Goal: Use online tool/utility

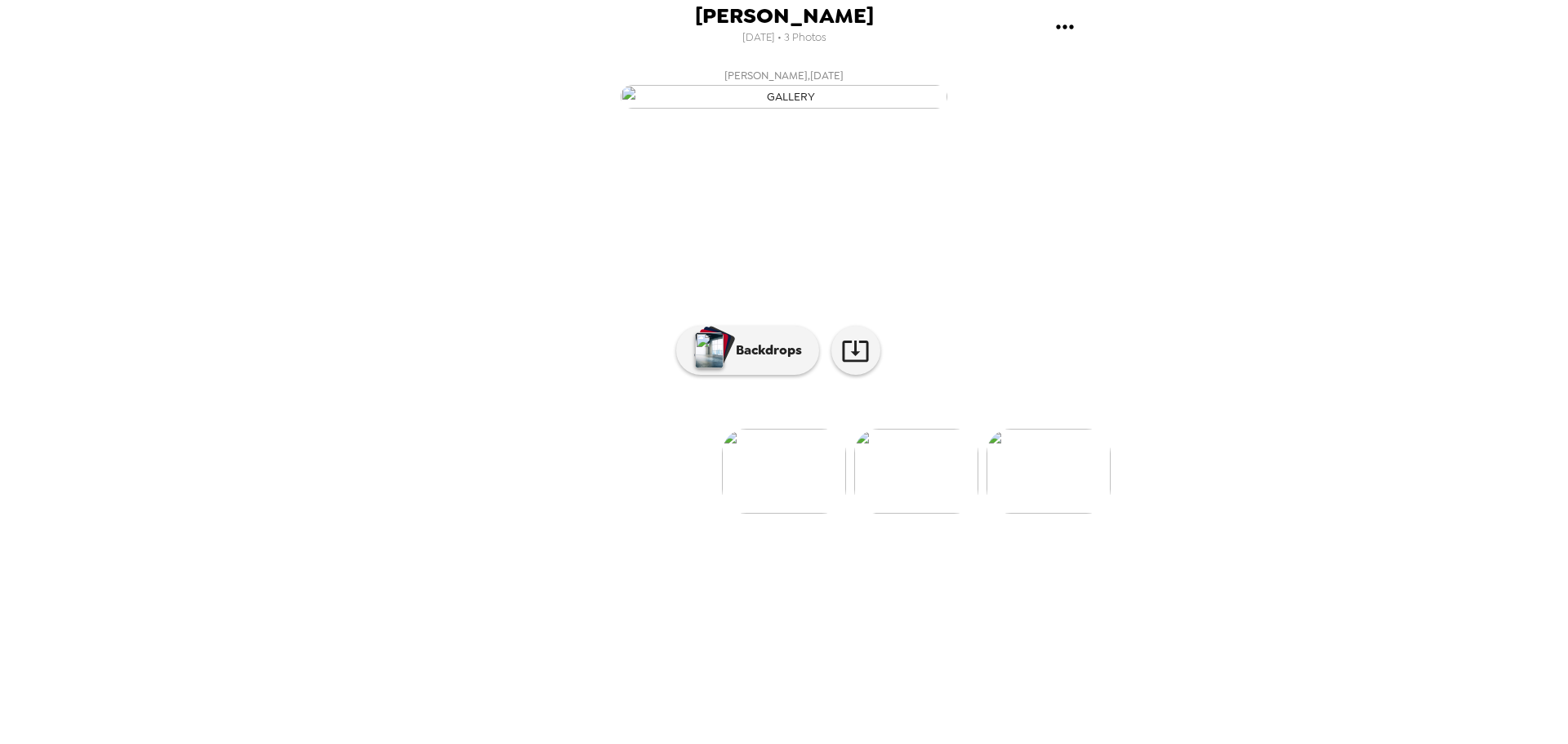
click at [927, 514] on img at bounding box center [916, 472] width 124 height 85
click at [639, 514] on img at bounding box center [652, 472] width 124 height 85
click at [746, 361] on p "Backdrops" at bounding box center [765, 351] width 74 height 20
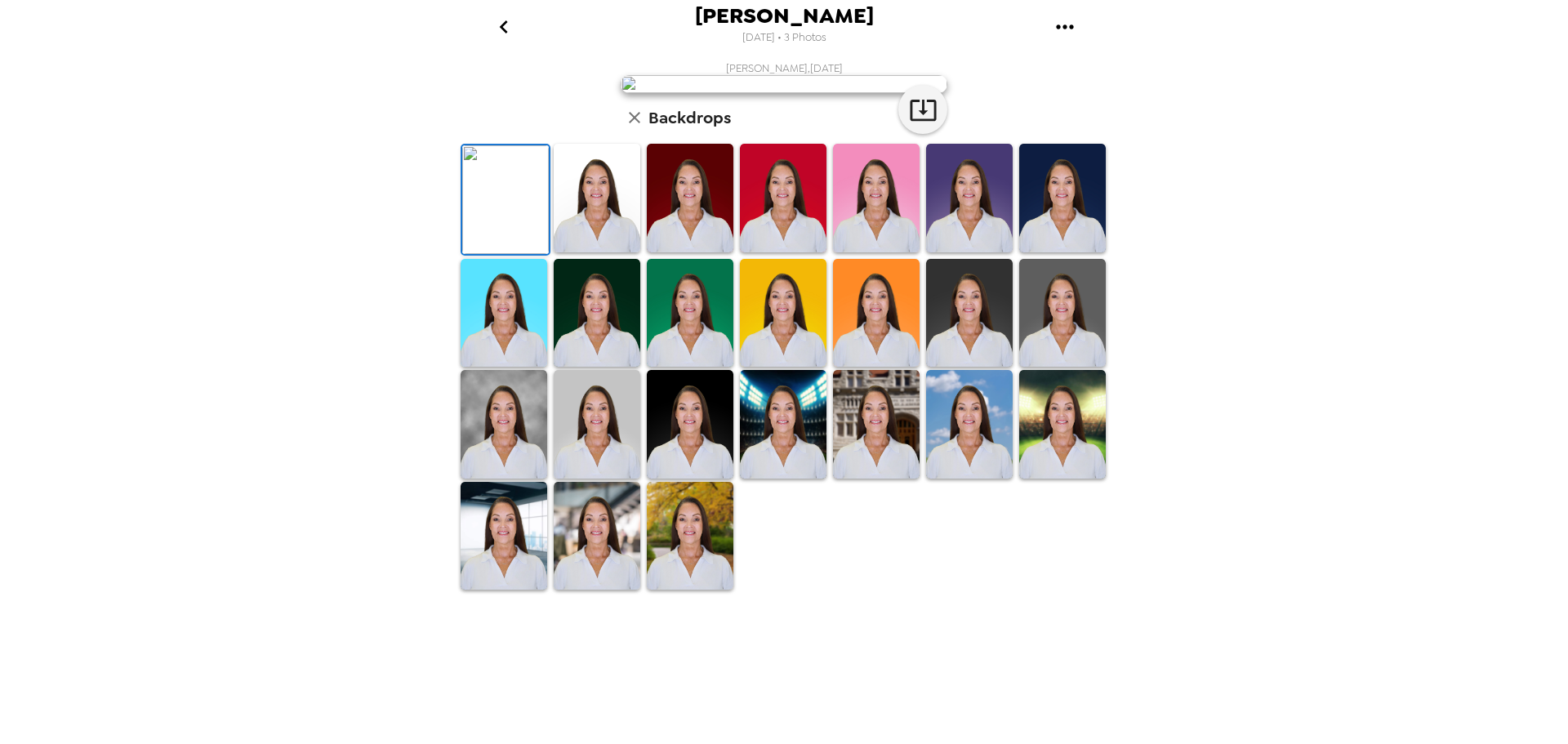
scroll to position [237, 0]
click at [604, 591] on img at bounding box center [597, 535] width 86 height 108
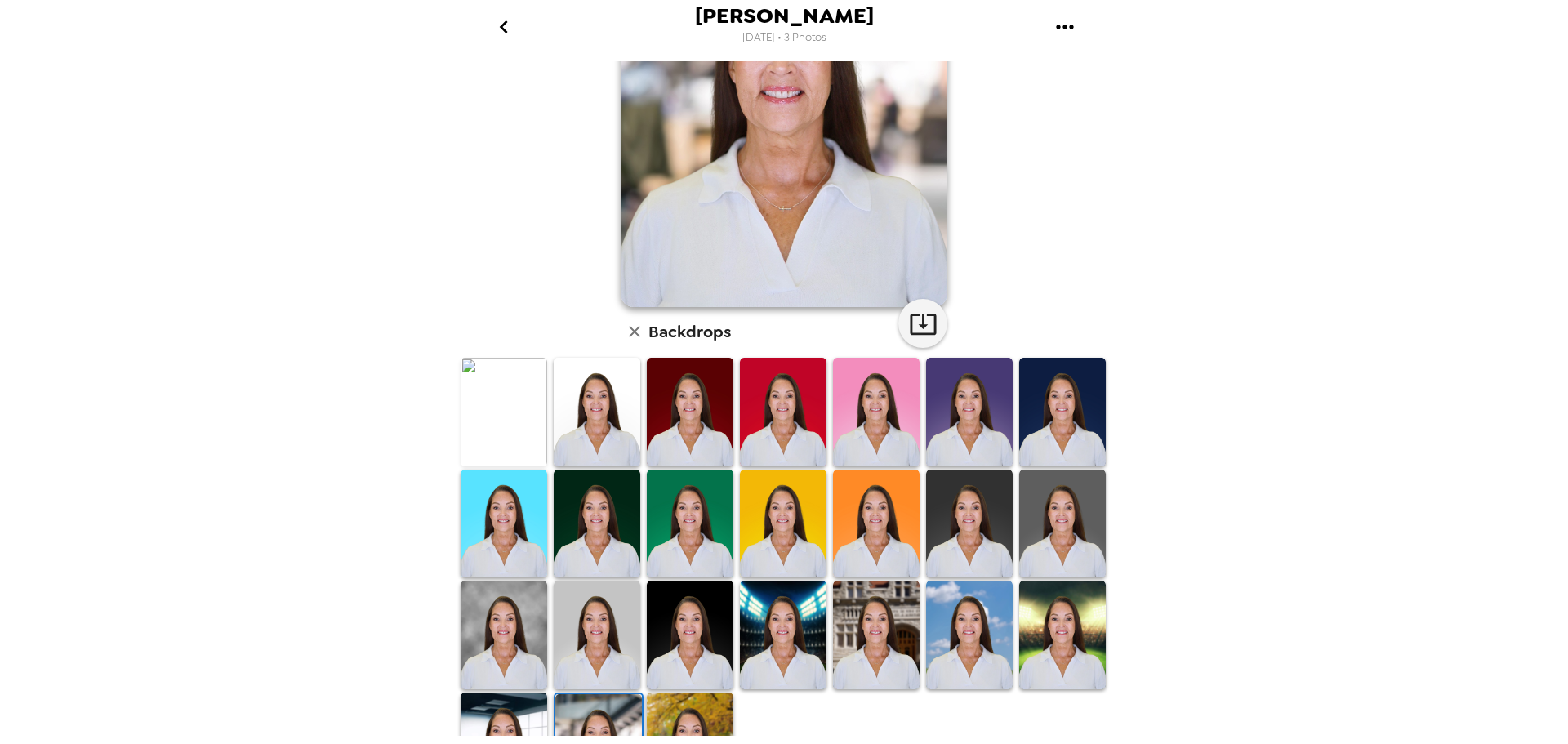
scroll to position [237, 0]
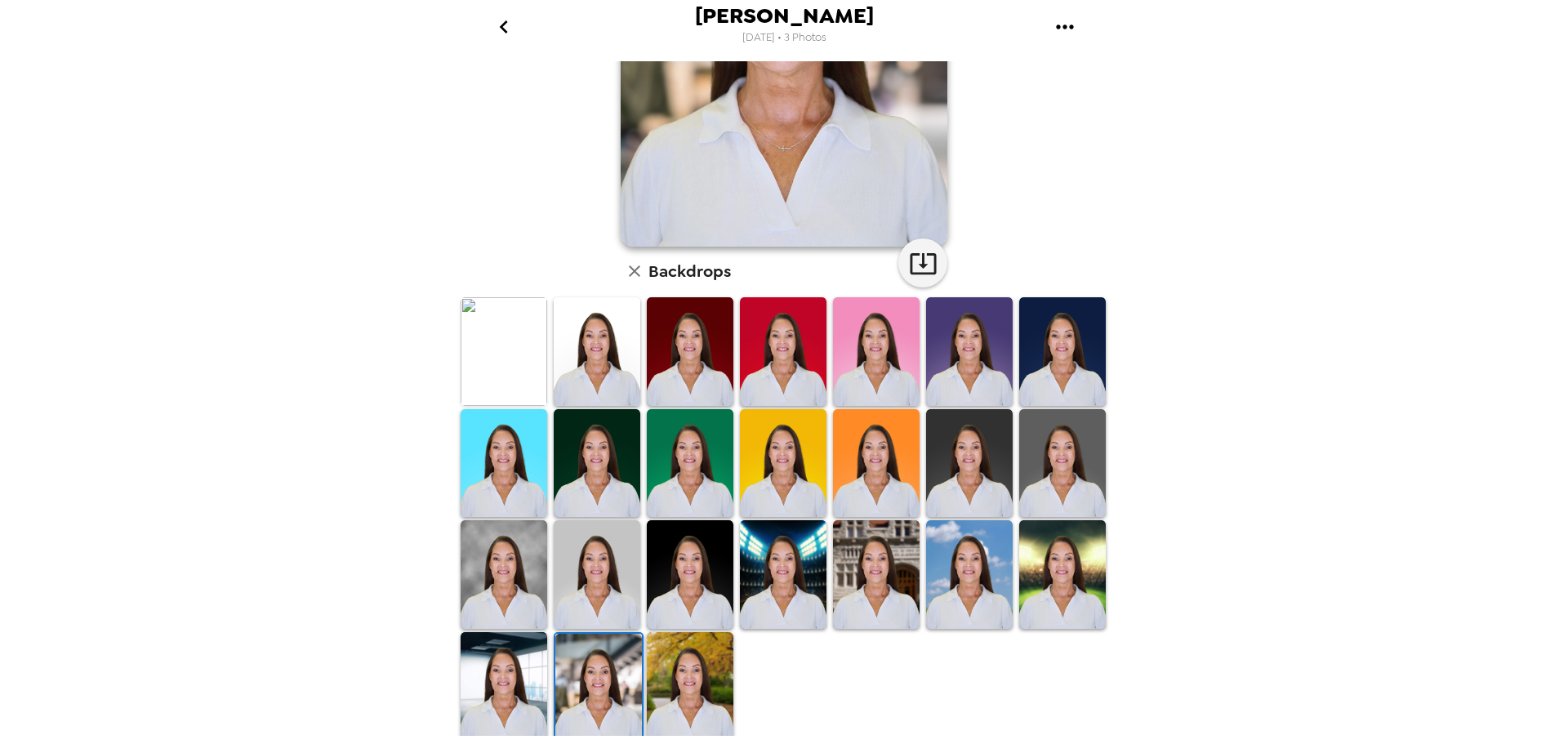
click at [1056, 561] on img at bounding box center [1062, 574] width 86 height 108
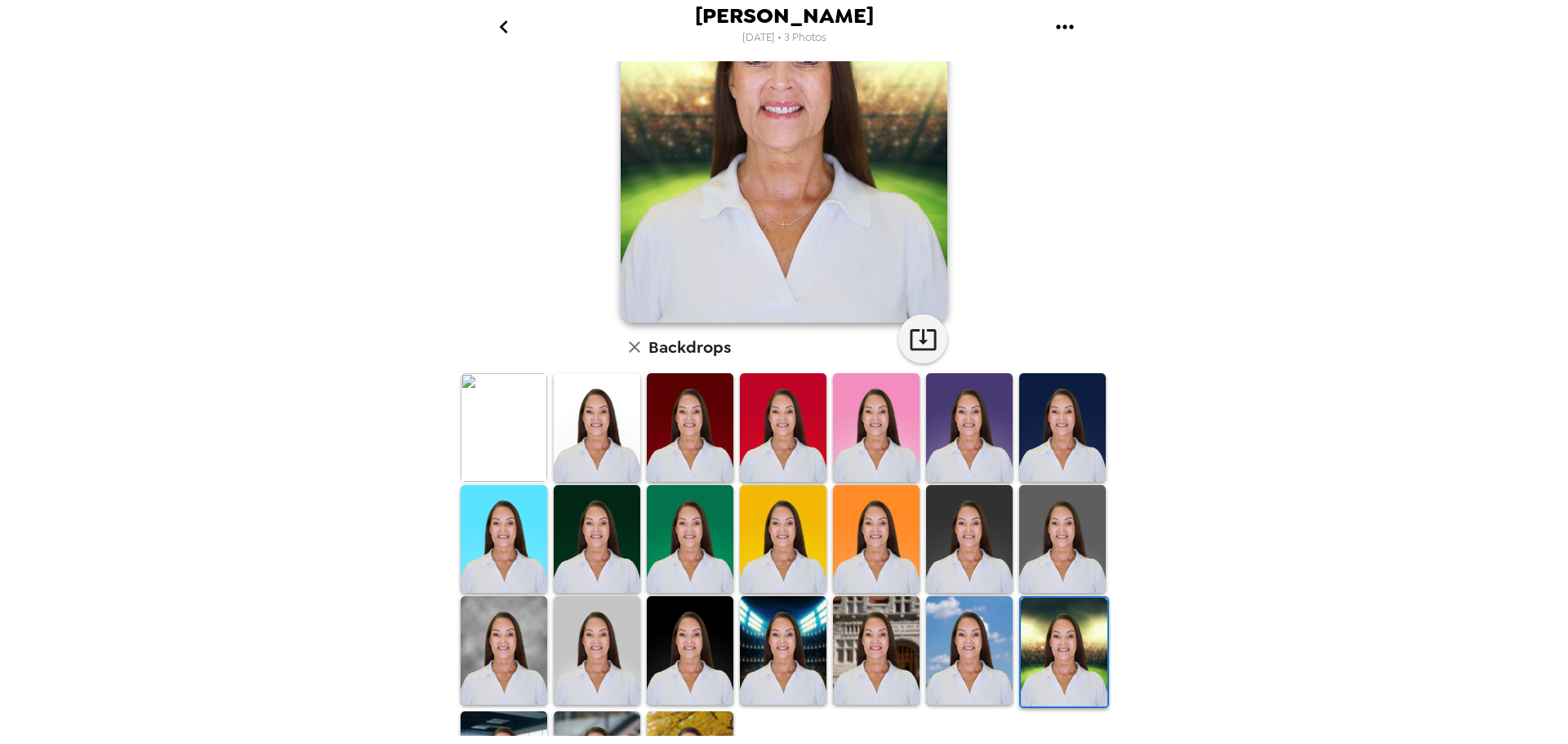
scroll to position [163, 0]
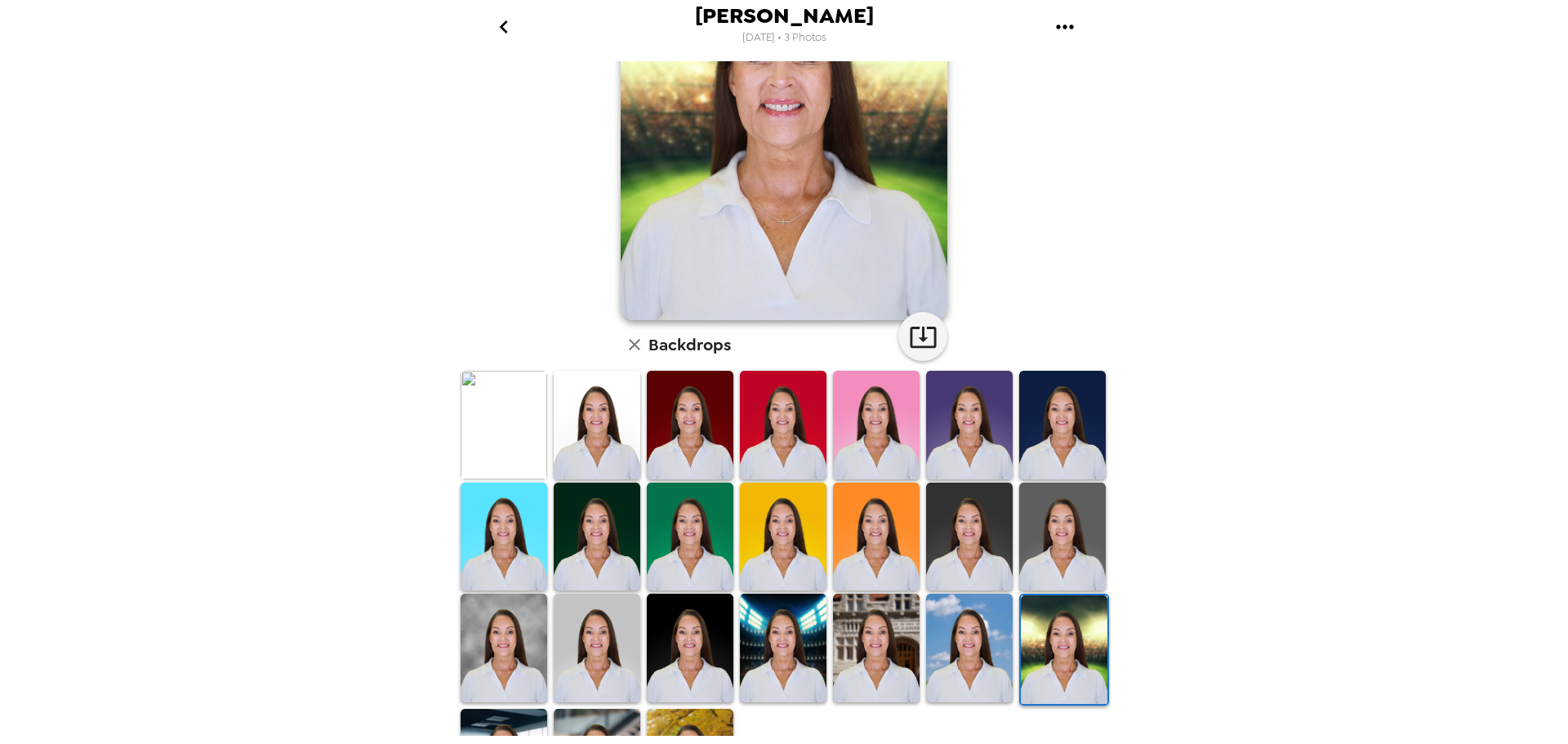
click at [1059, 525] on img at bounding box center [1062, 536] width 86 height 108
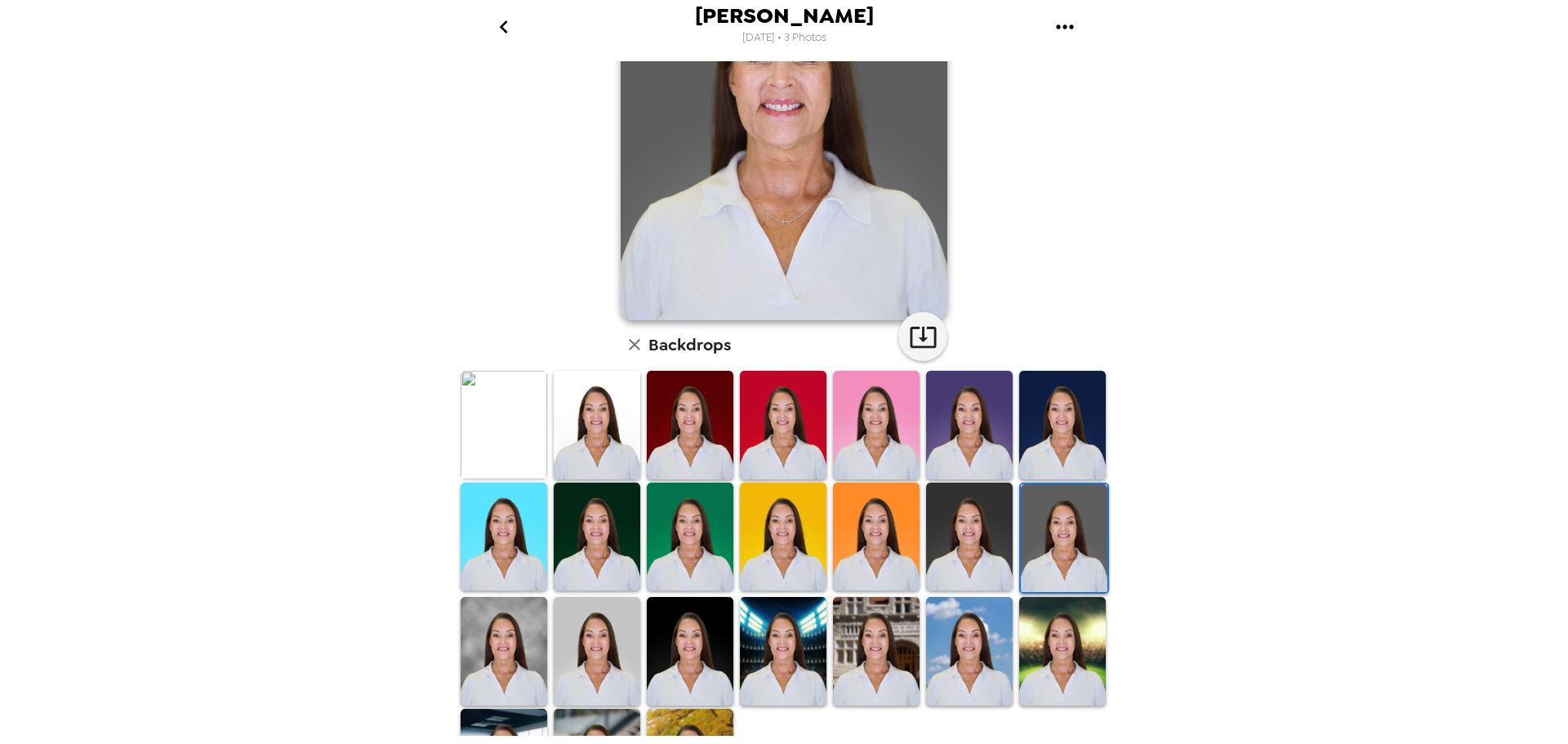
scroll to position [0, 0]
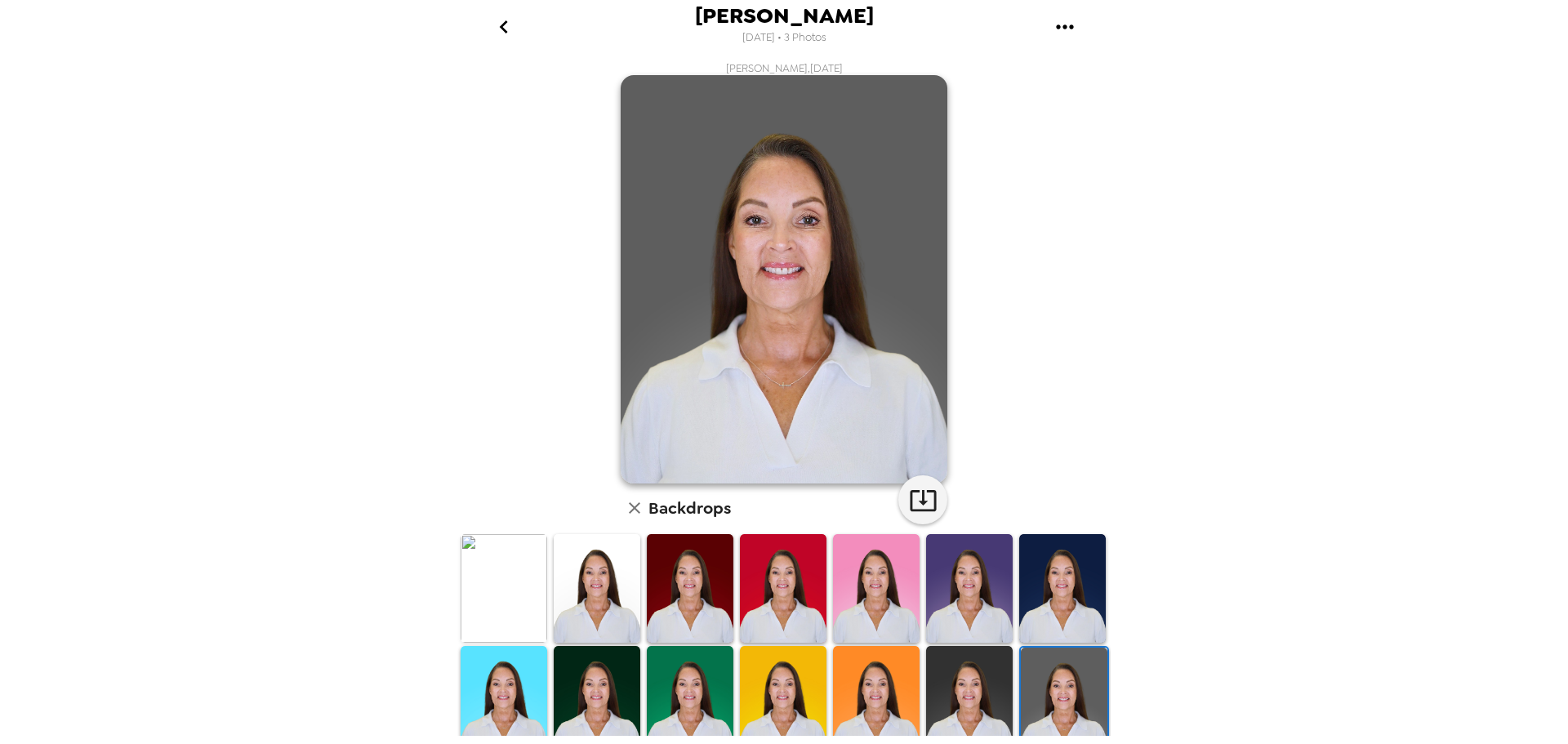
click at [960, 692] on img at bounding box center [969, 700] width 86 height 108
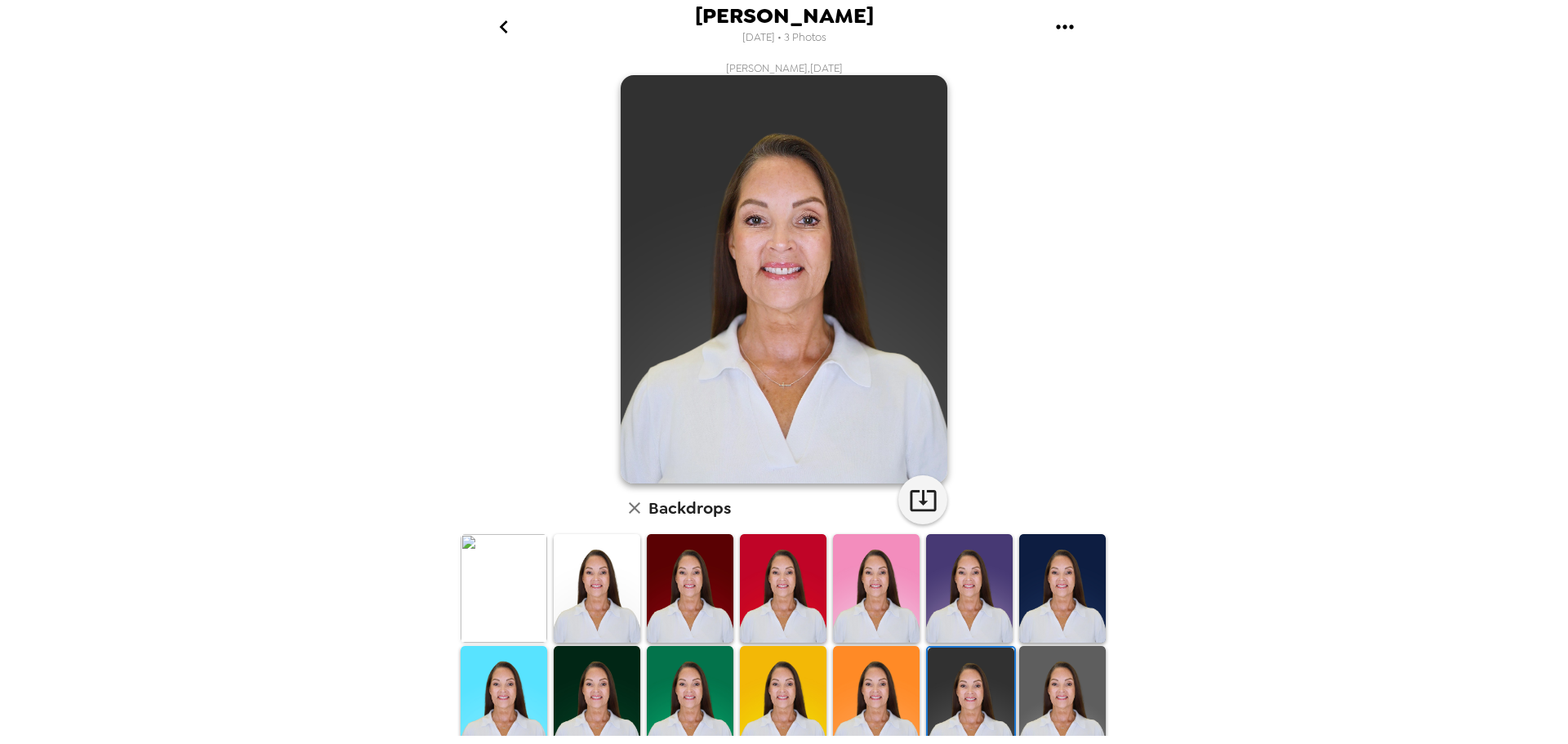
click at [1049, 571] on img at bounding box center [1062, 588] width 86 height 108
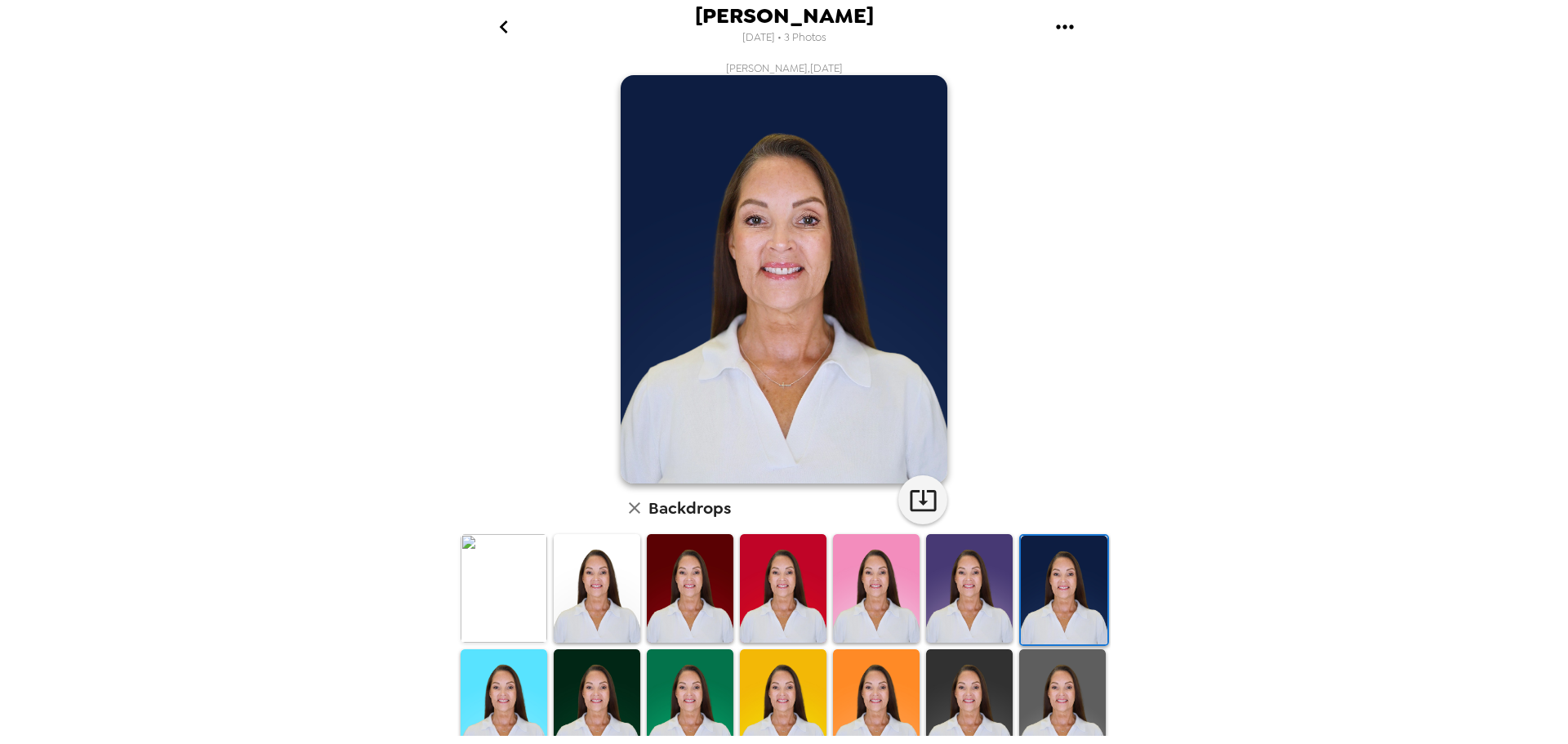
click at [960, 710] on img at bounding box center [969, 703] width 86 height 108
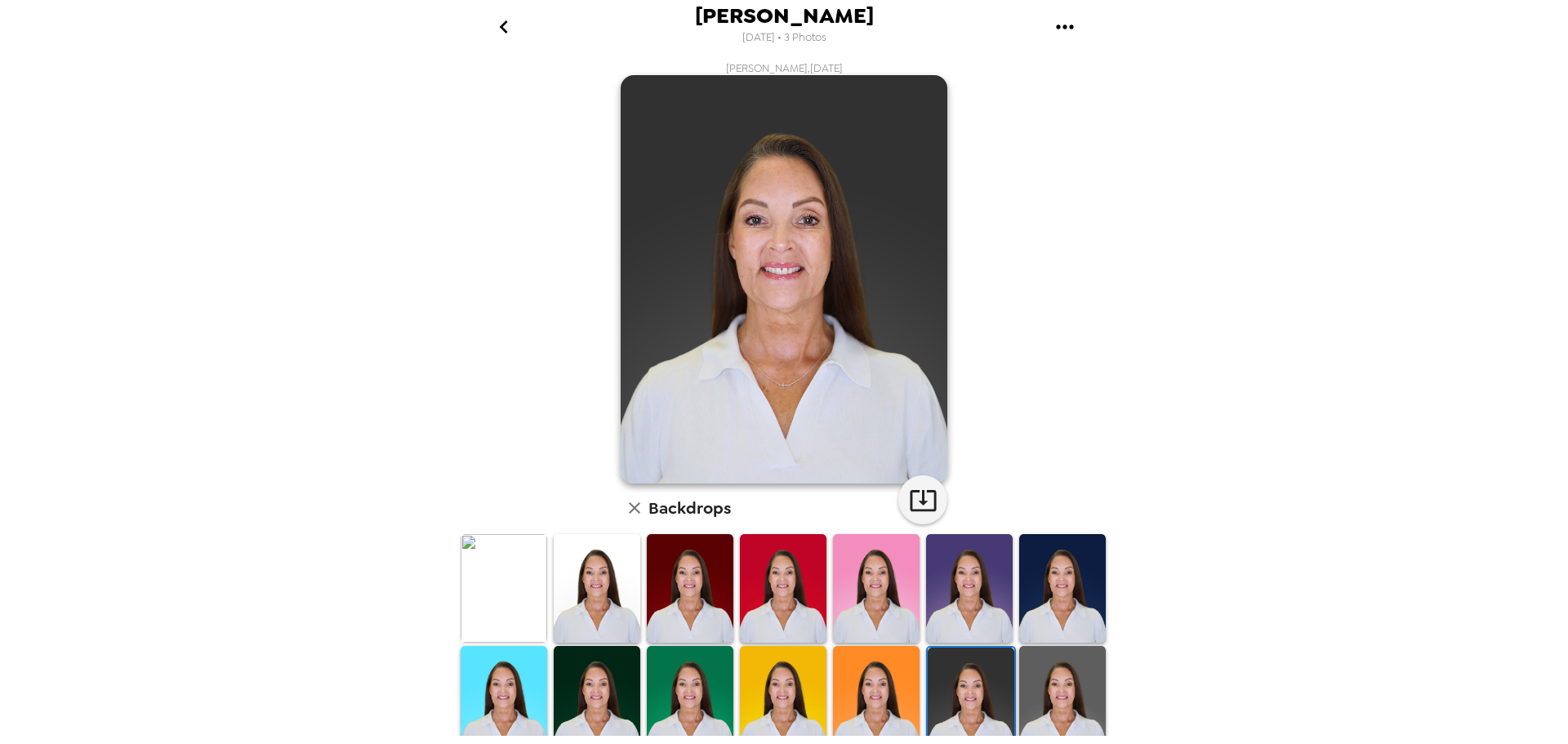
click at [1075, 705] on img at bounding box center [1062, 700] width 86 height 108
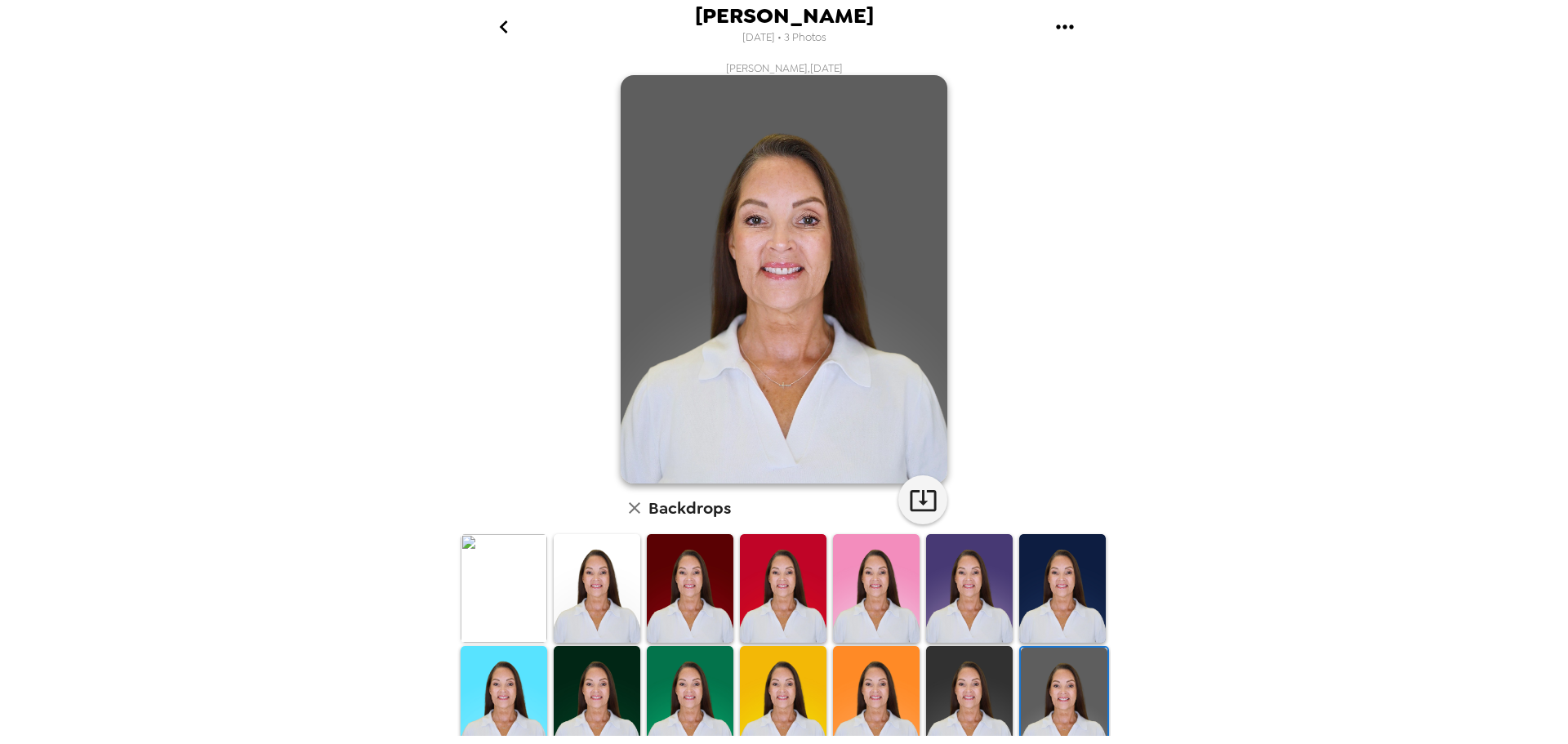
click at [594, 692] on img at bounding box center [597, 700] width 86 height 108
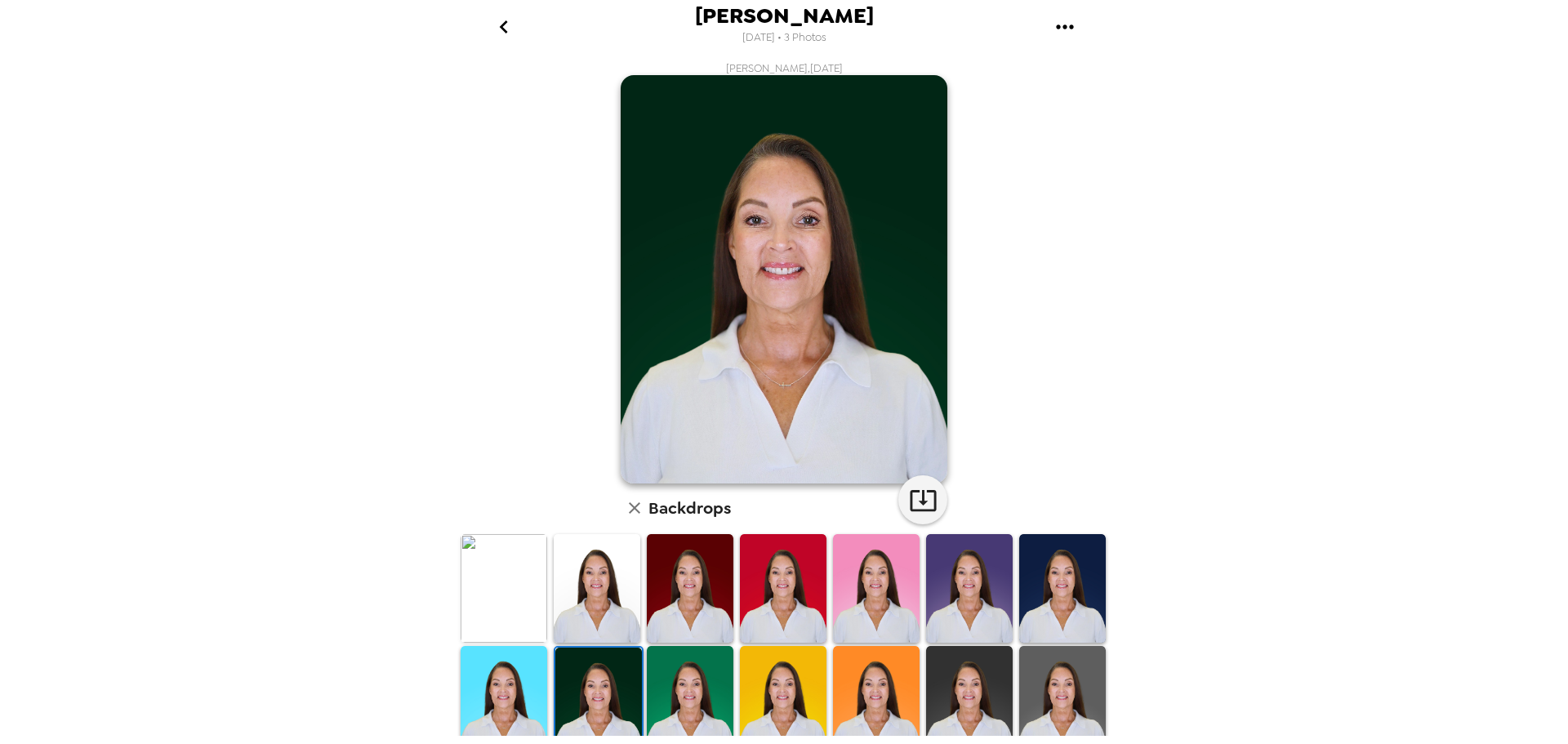
click at [973, 699] on img at bounding box center [969, 700] width 86 height 108
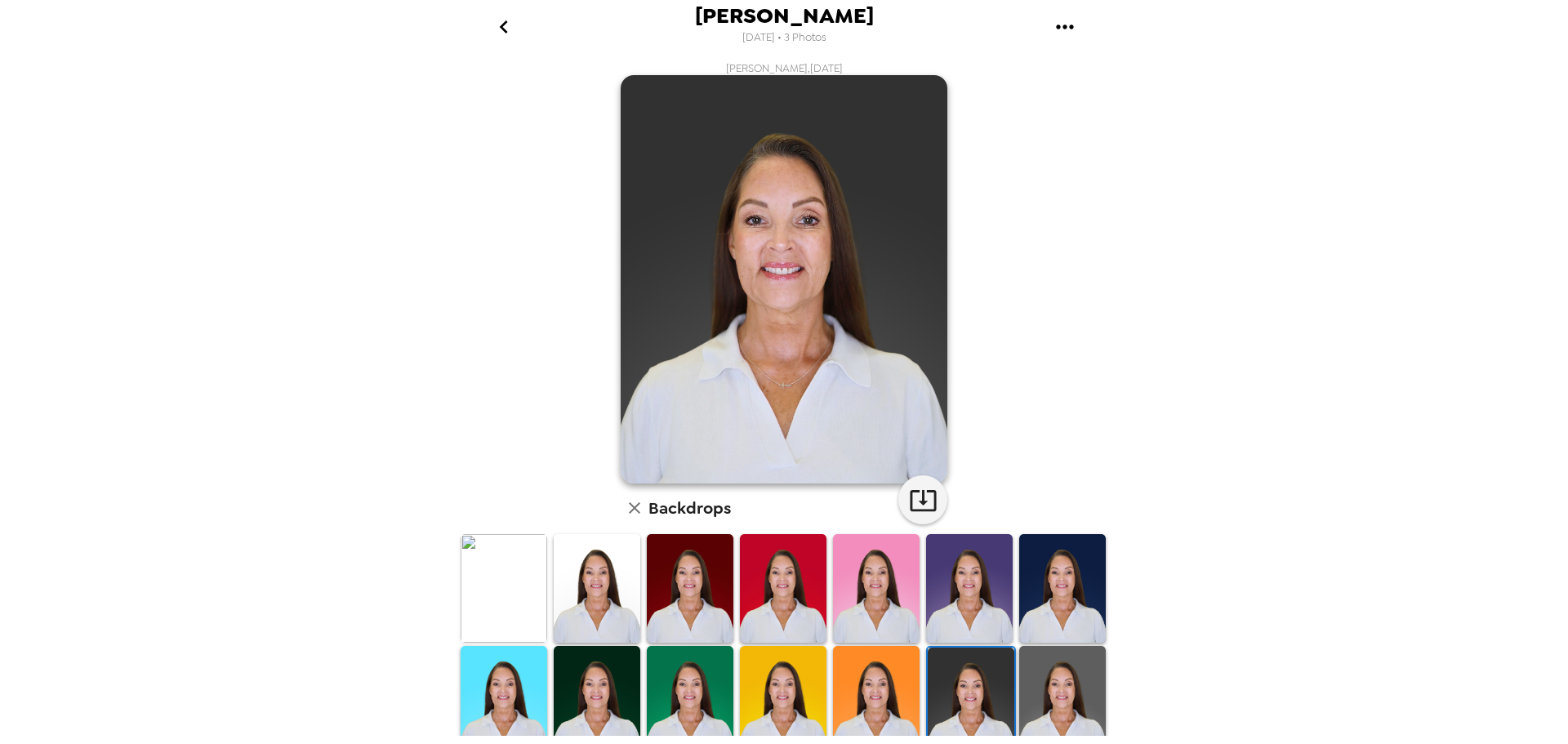
click at [484, 592] on img at bounding box center [503, 588] width 86 height 108
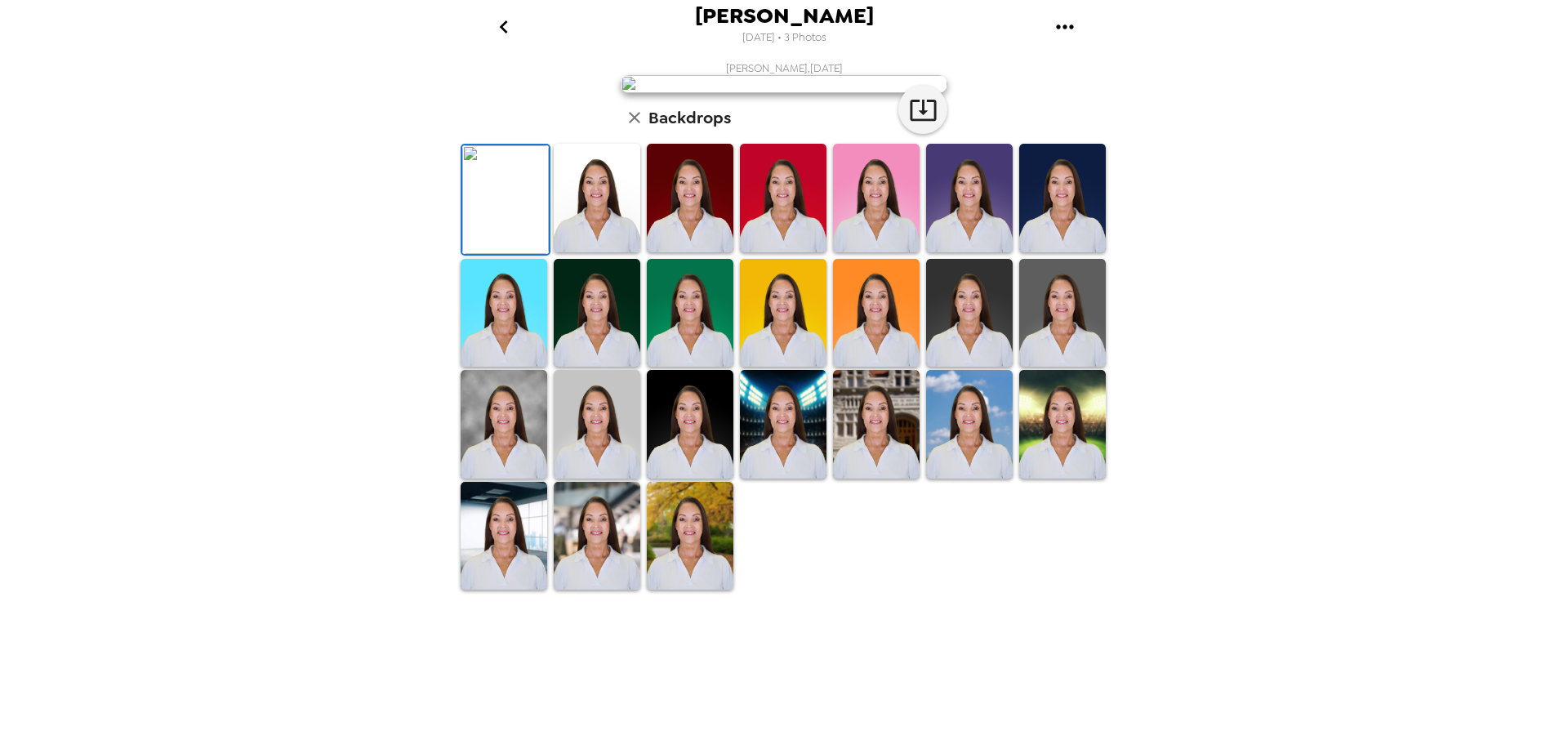
scroll to position [237, 0]
click at [601, 591] on img at bounding box center [597, 535] width 86 height 108
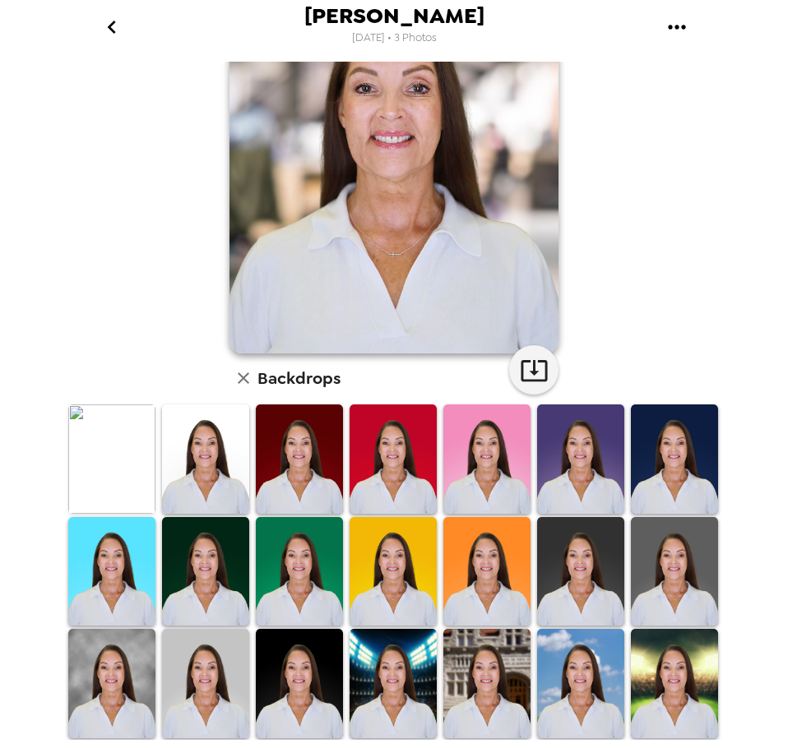
scroll to position [0, 0]
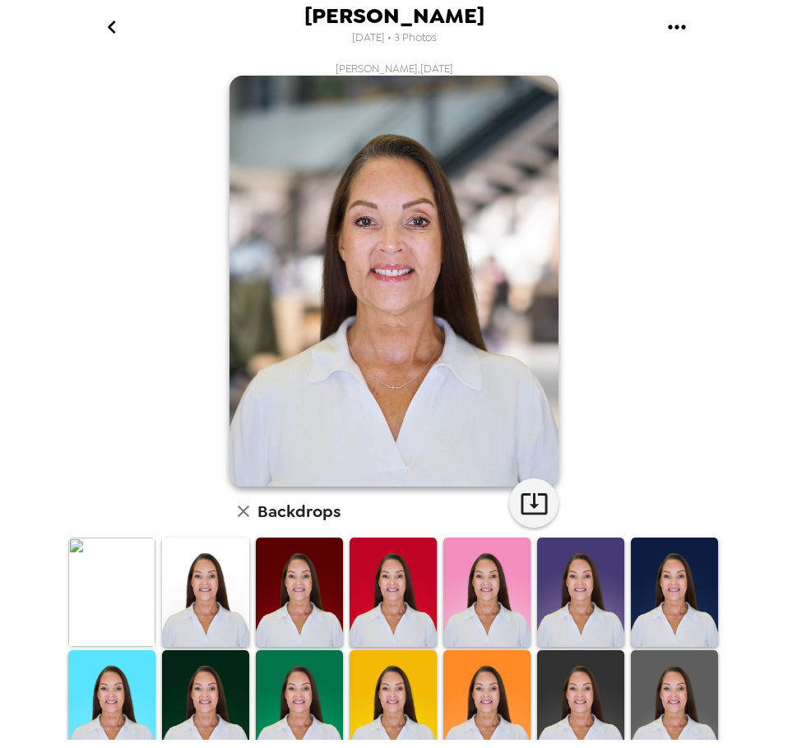
click at [204, 715] on img at bounding box center [205, 705] width 87 height 109
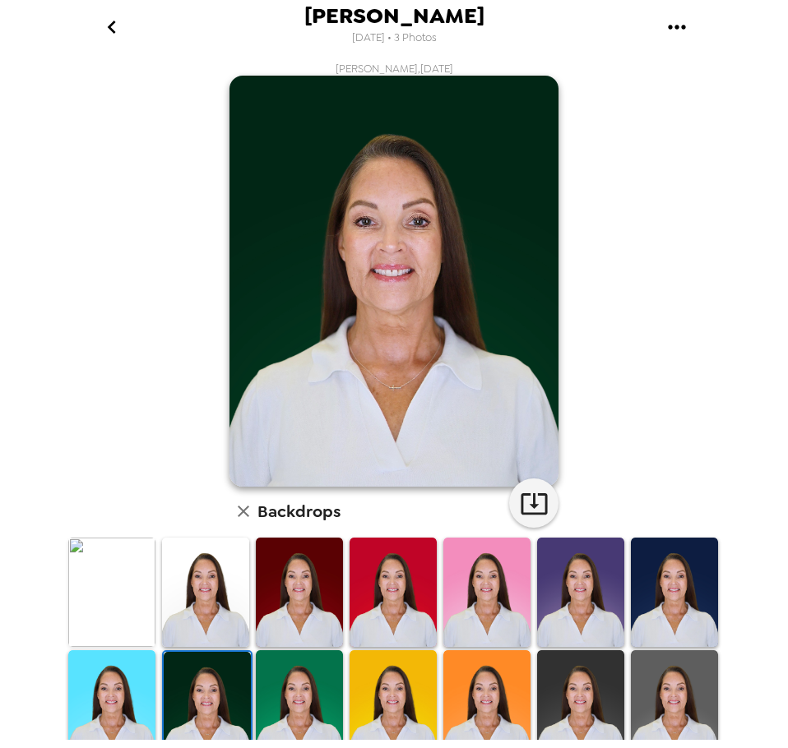
click at [116, 612] on img at bounding box center [111, 592] width 87 height 109
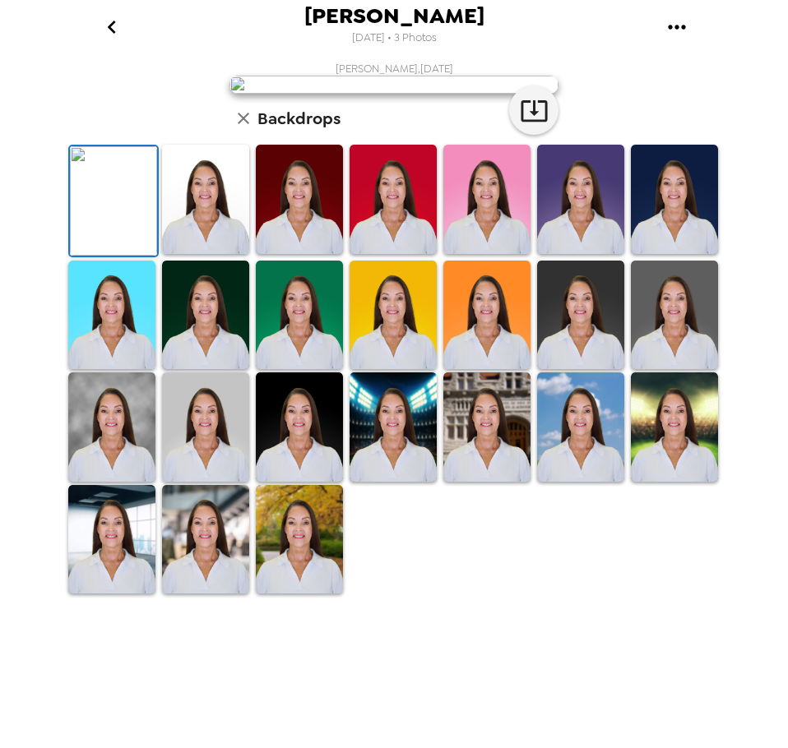
scroll to position [240, 0]
click at [181, 595] on img at bounding box center [205, 539] width 87 height 109
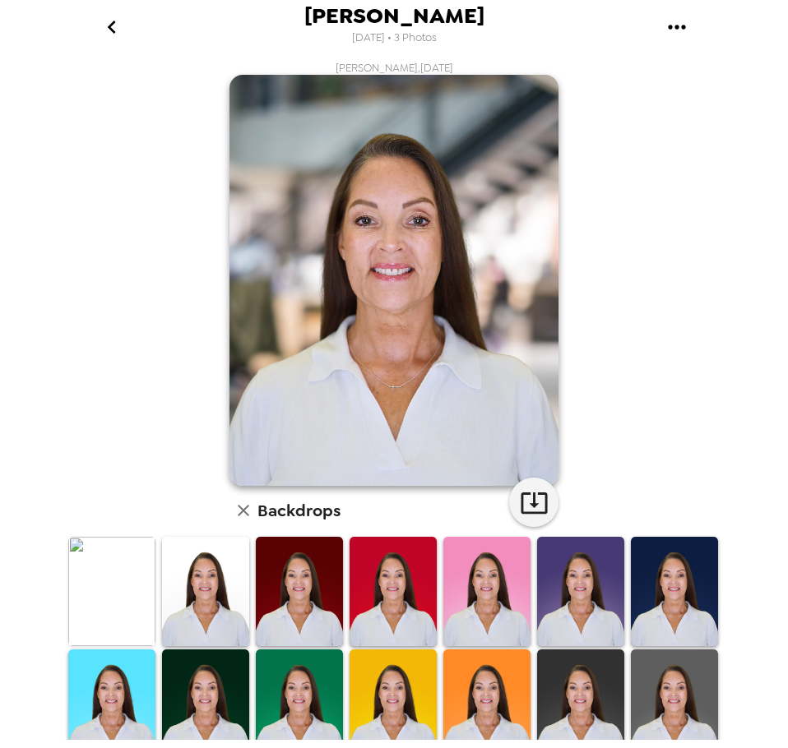
scroll to position [0, 0]
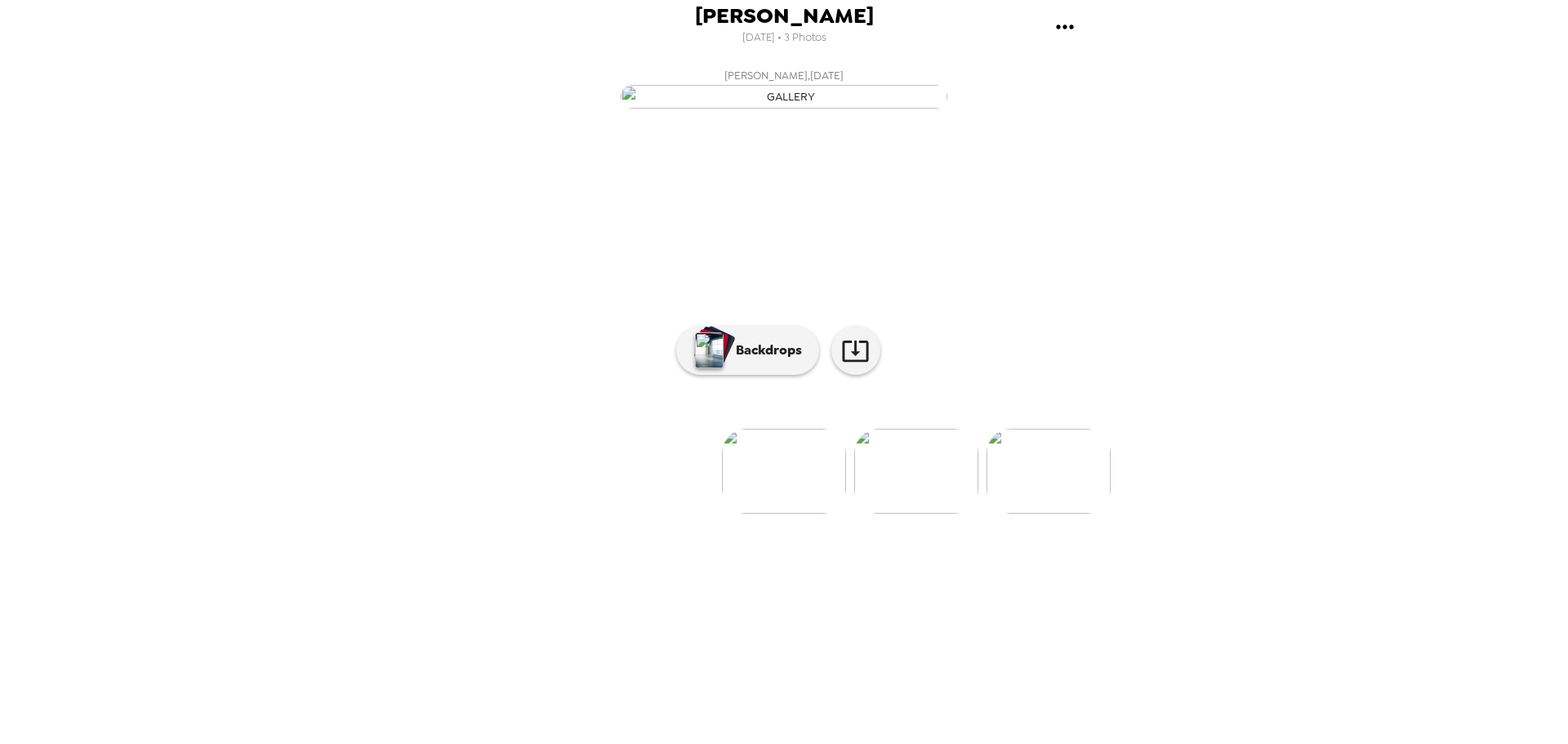
click at [896, 514] on img at bounding box center [916, 472] width 124 height 85
click at [795, 108] on img "button" at bounding box center [784, 97] width 327 height 24
click at [721, 369] on img "button" at bounding box center [709, 351] width 29 height 36
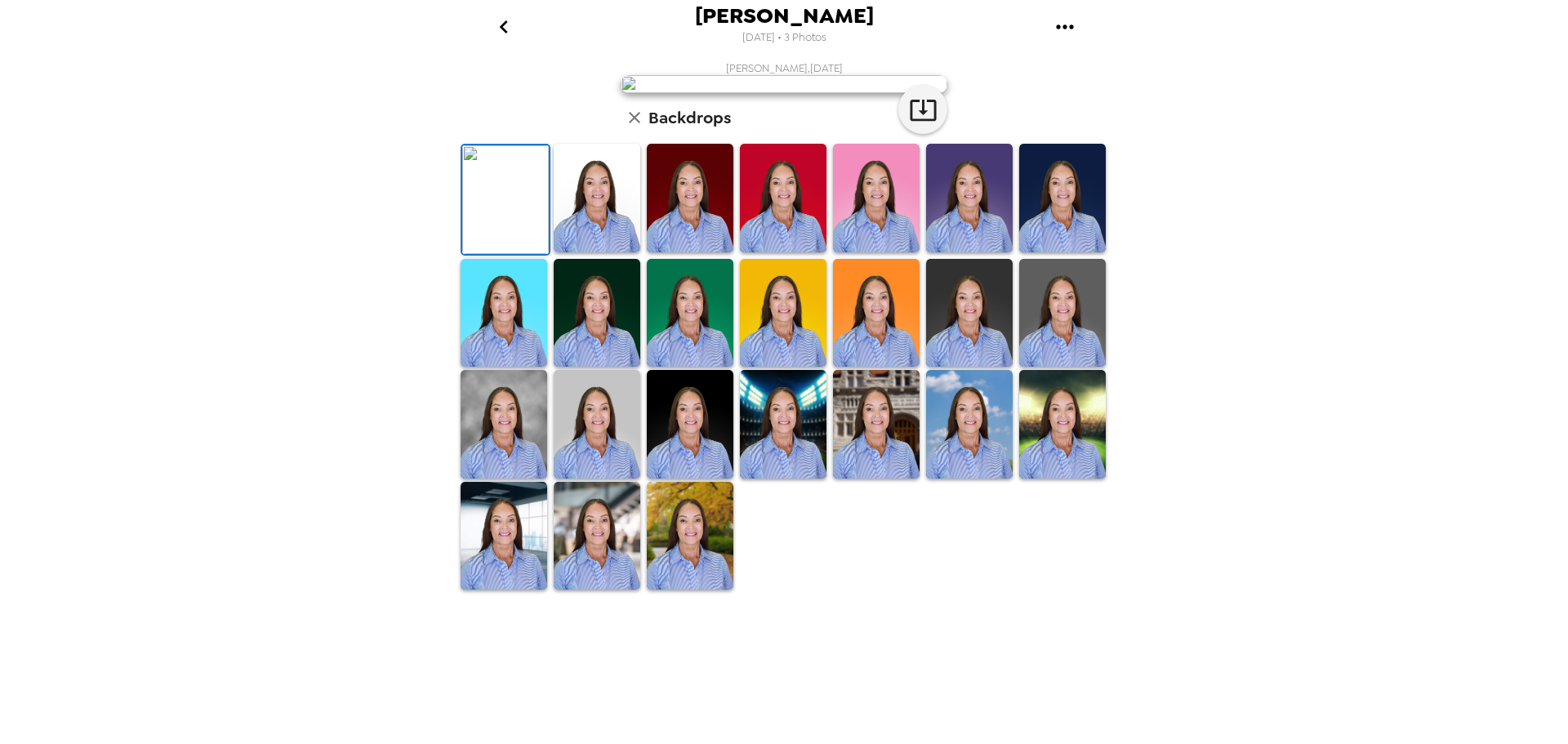
click at [1043, 252] on img at bounding box center [1062, 198] width 86 height 108
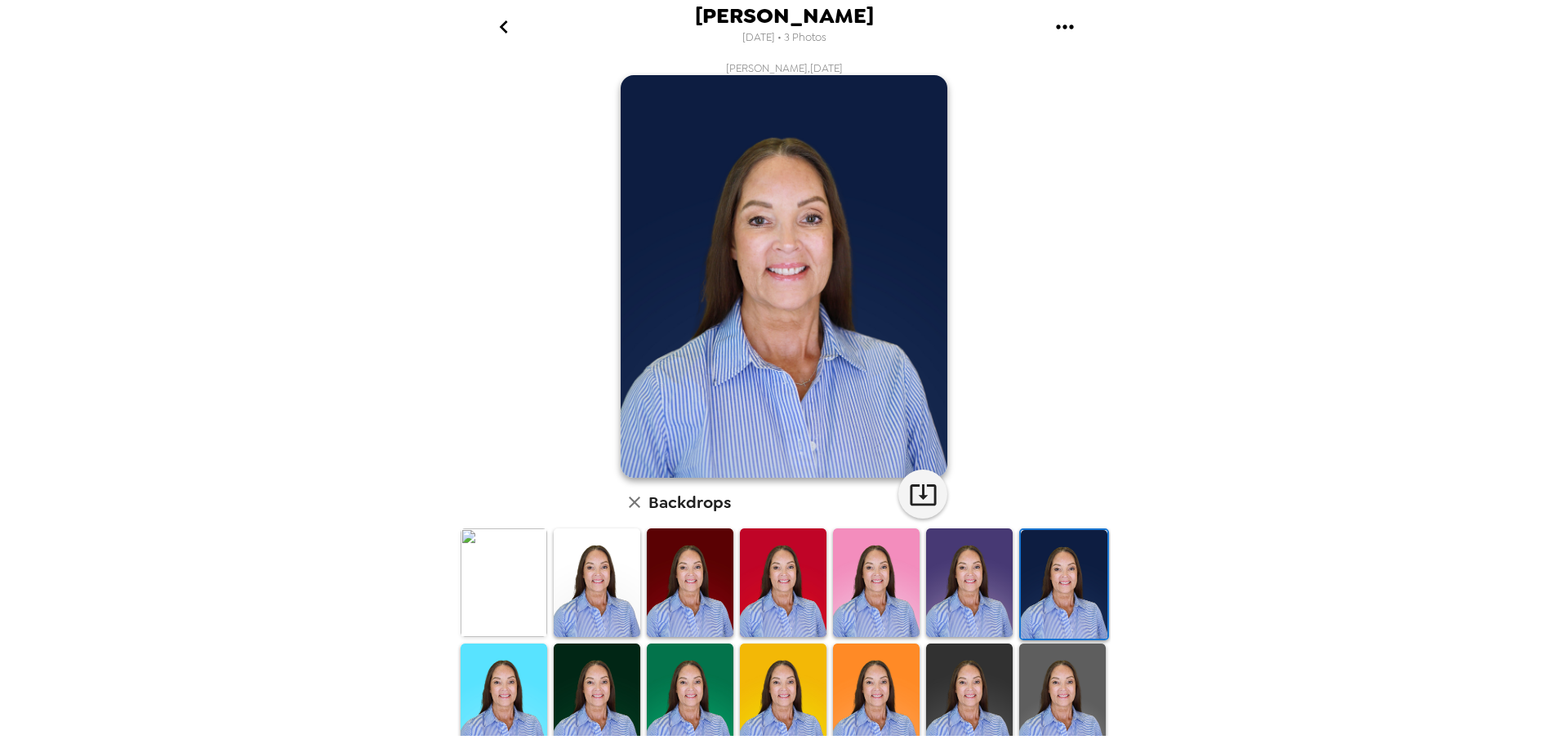
click at [1034, 690] on img at bounding box center [1062, 697] width 86 height 108
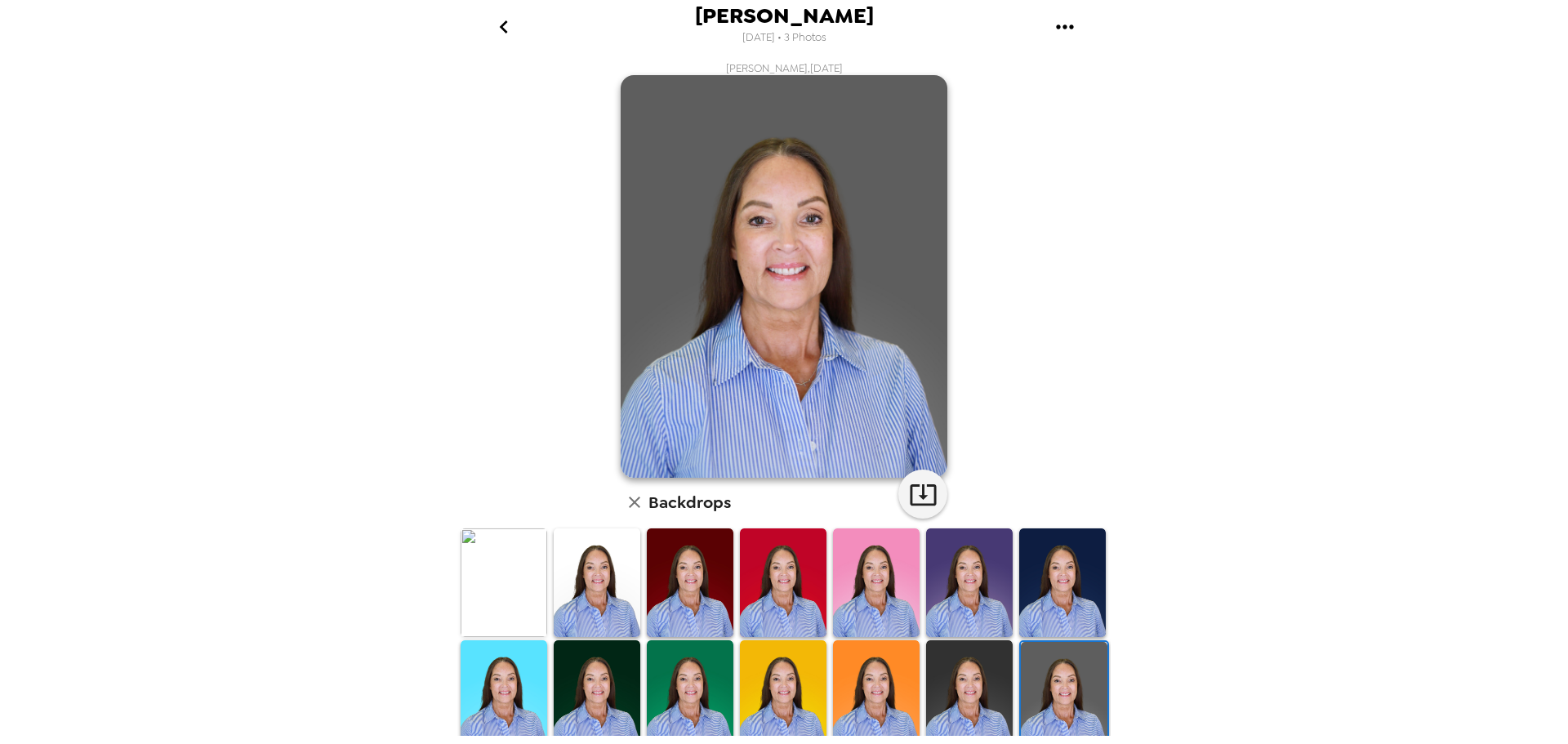
click at [950, 685] on img at bounding box center [969, 694] width 86 height 108
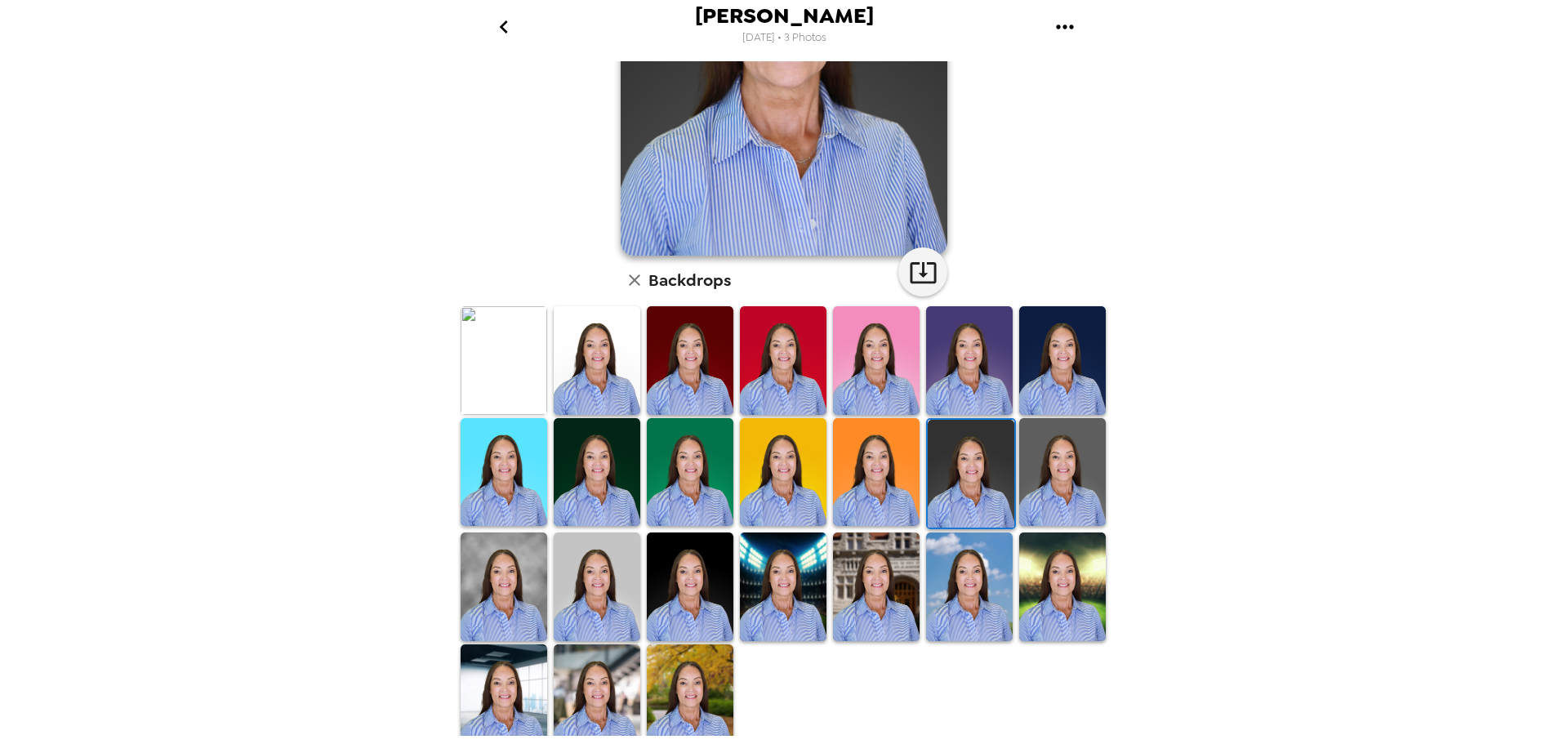
scroll to position [232, 0]
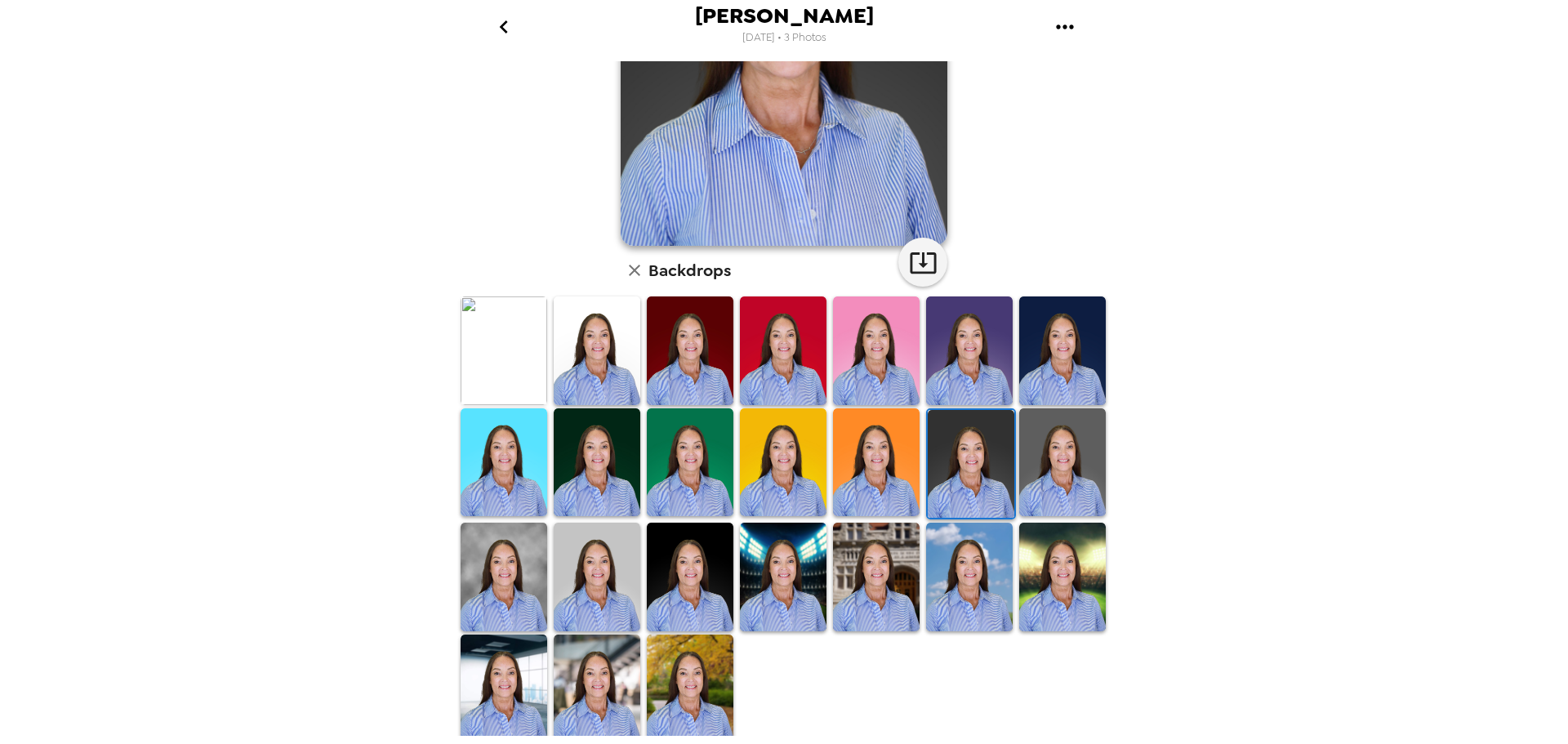
click at [606, 665] on img at bounding box center [597, 688] width 86 height 108
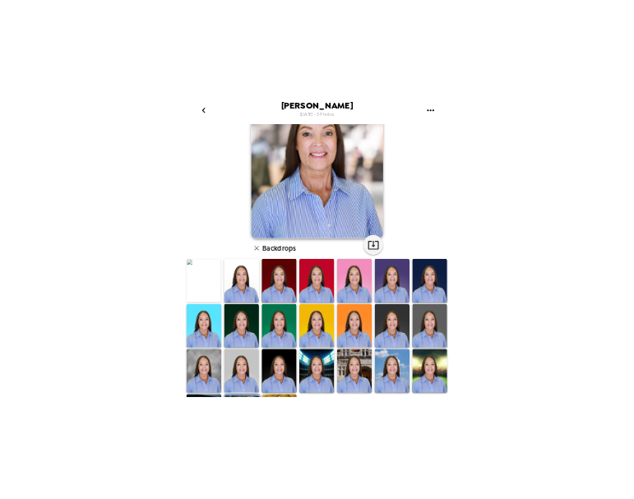
scroll to position [0, 0]
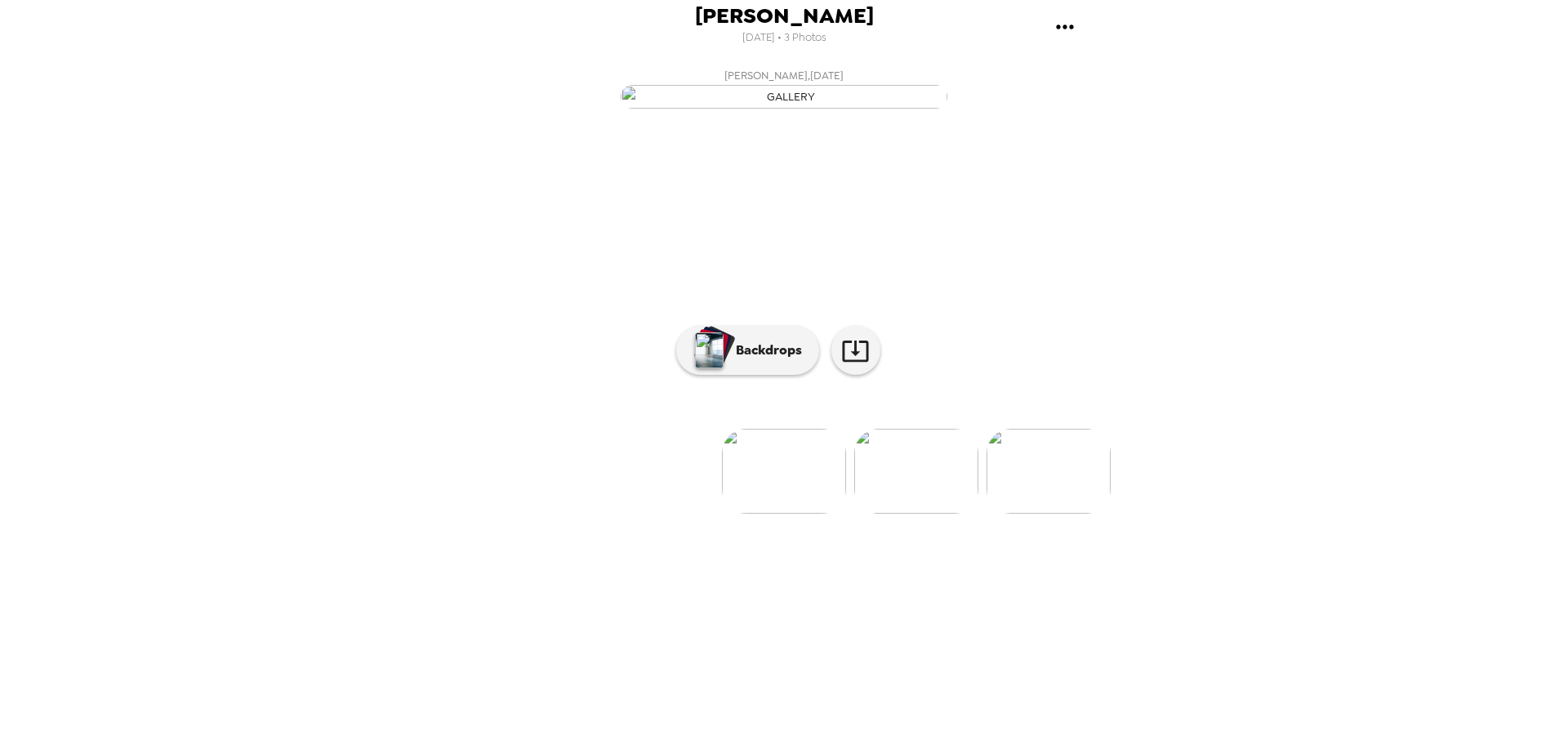
click at [1043, 514] on img at bounding box center [1049, 472] width 124 height 85
click at [764, 361] on p "Backdrops" at bounding box center [765, 351] width 74 height 20
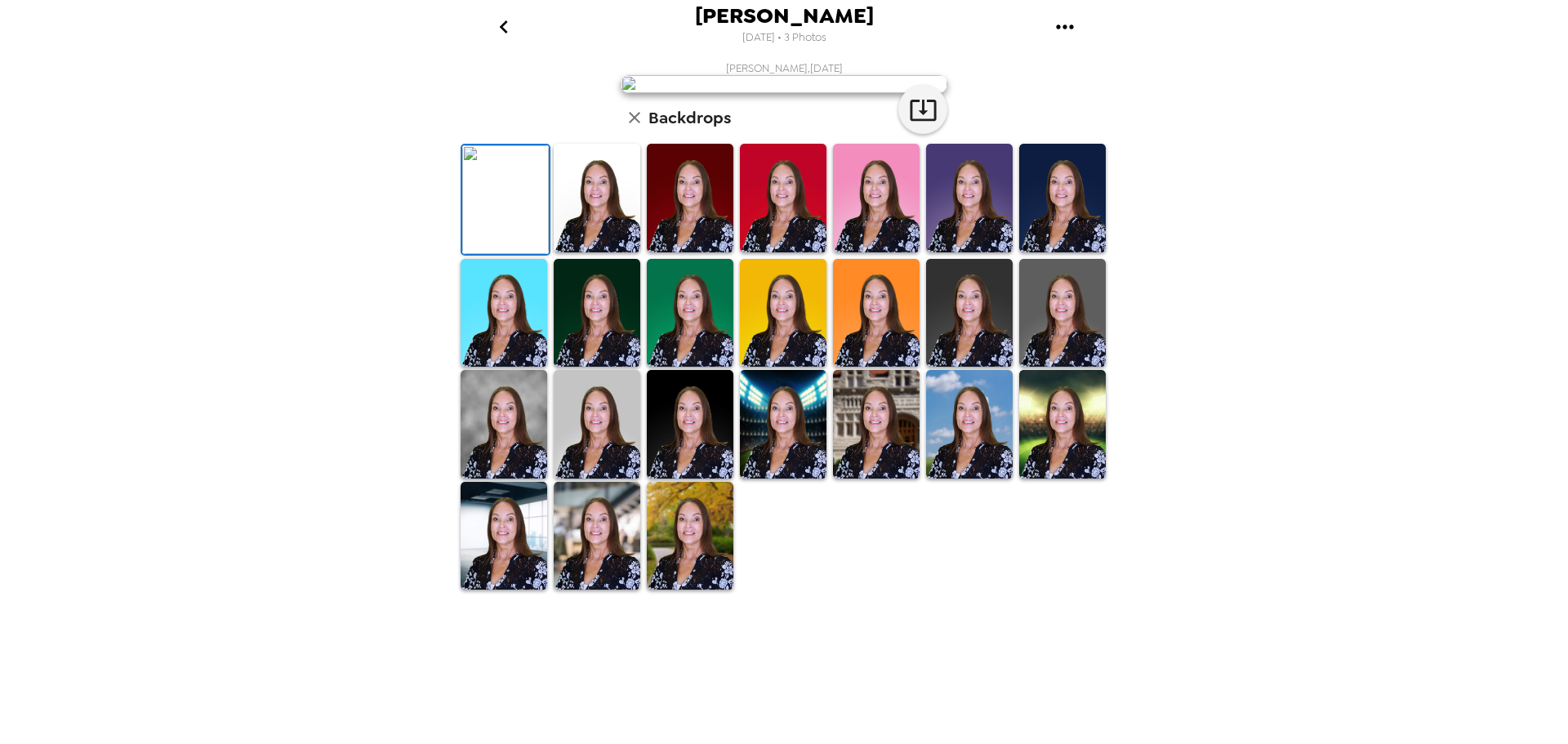
scroll to position [237, 0]
click at [609, 591] on img at bounding box center [597, 535] width 86 height 108
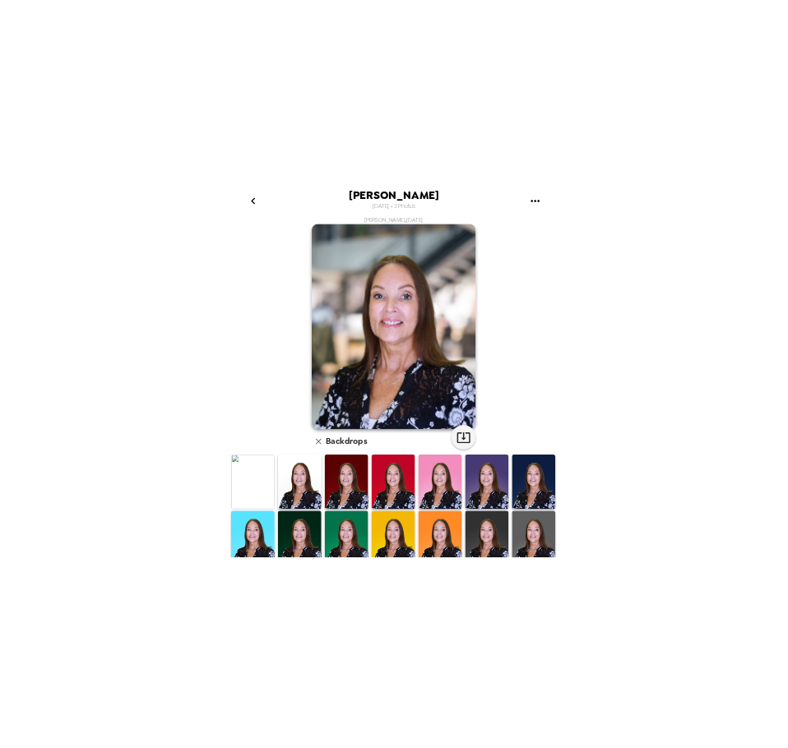
scroll to position [0, 0]
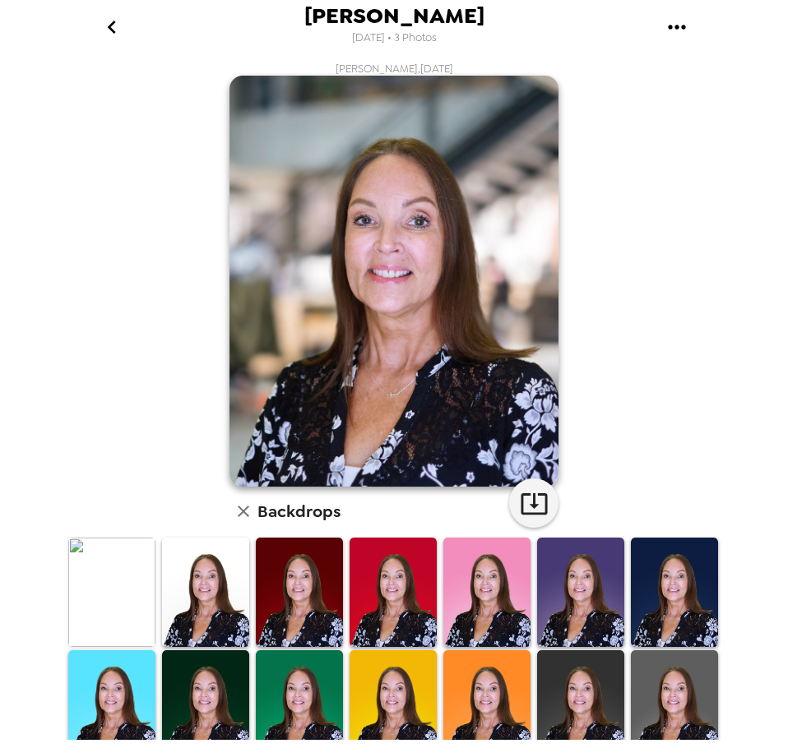
click at [394, 268] on img at bounding box center [393, 281] width 329 height 411
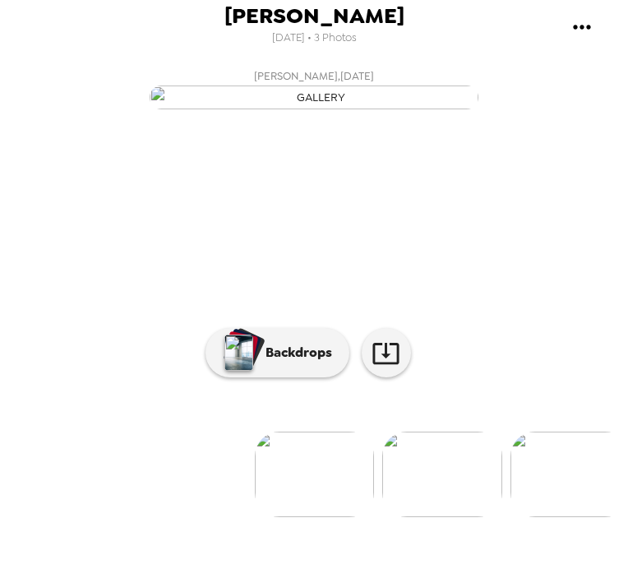
scroll to position [133, 0]
click at [441, 517] on img at bounding box center [441, 475] width 119 height 86
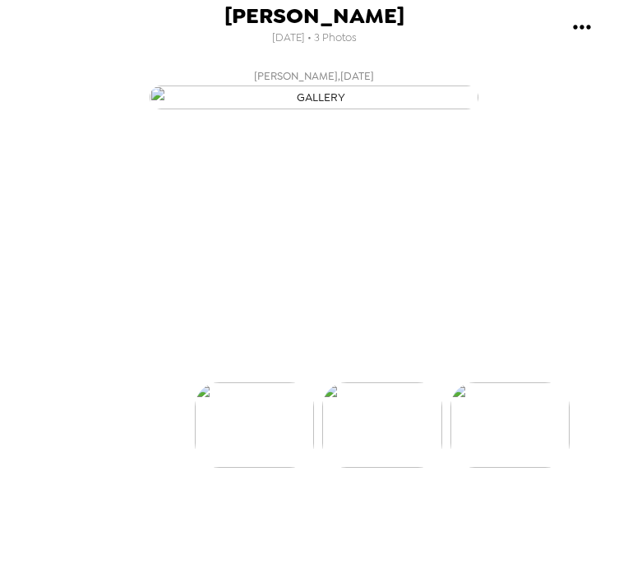
scroll to position [0, 127]
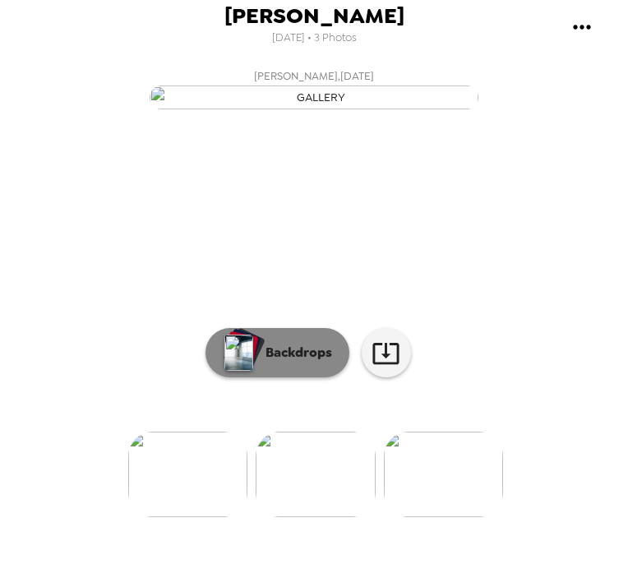
click at [293, 363] on p "Backdrops" at bounding box center [294, 353] width 75 height 20
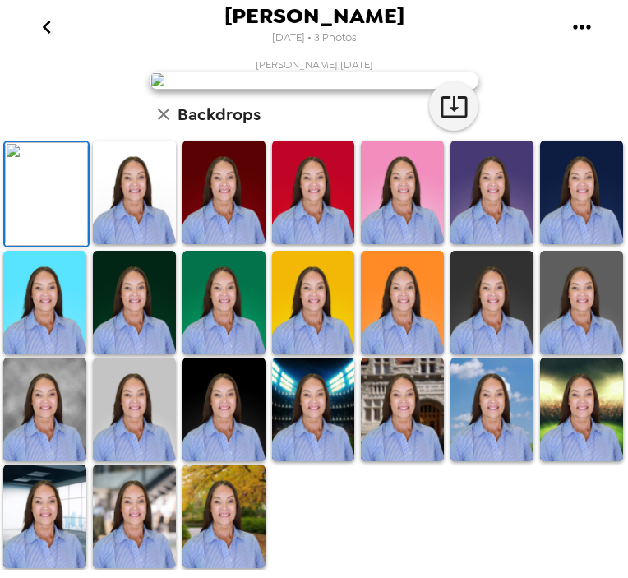
scroll to position [383, 0]
click at [124, 512] on img at bounding box center [134, 517] width 83 height 104
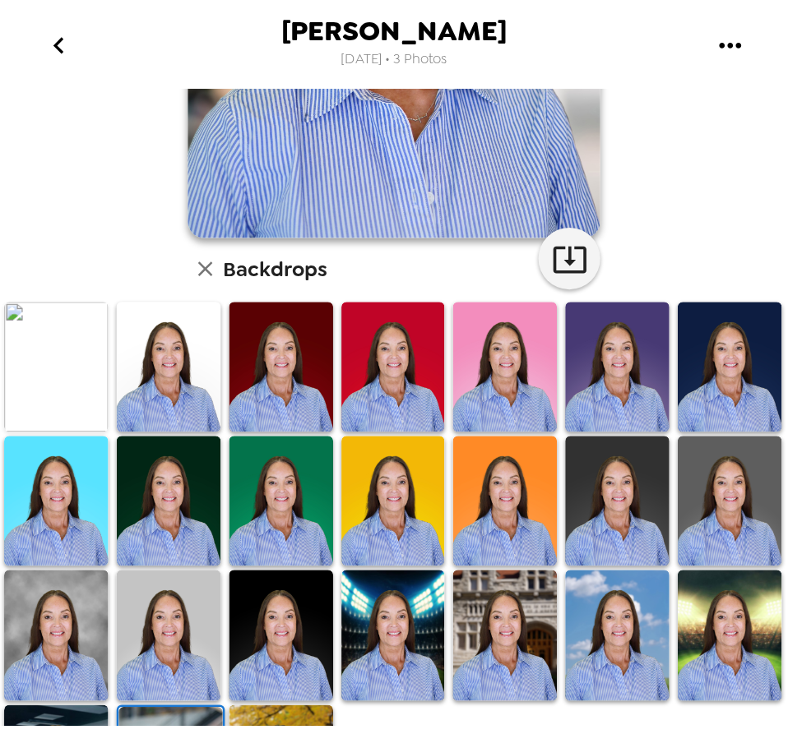
scroll to position [0, 0]
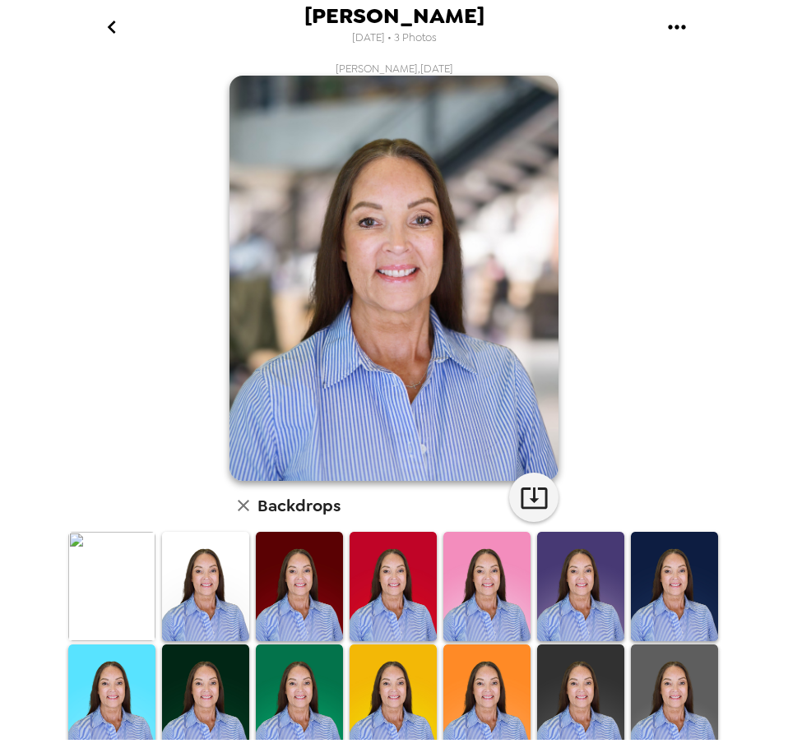
click at [641, 690] on img at bounding box center [674, 699] width 87 height 109
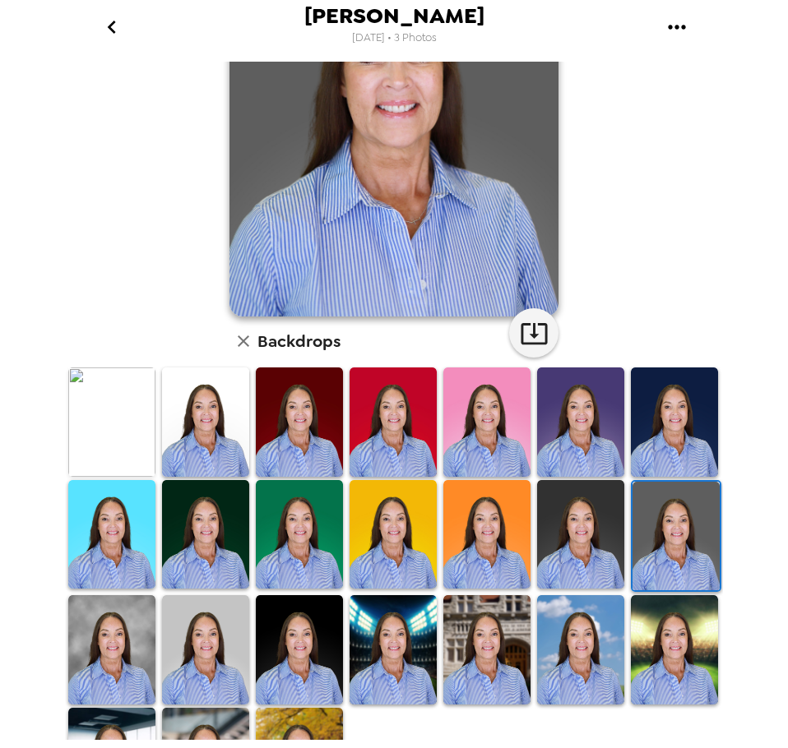
scroll to position [234, 0]
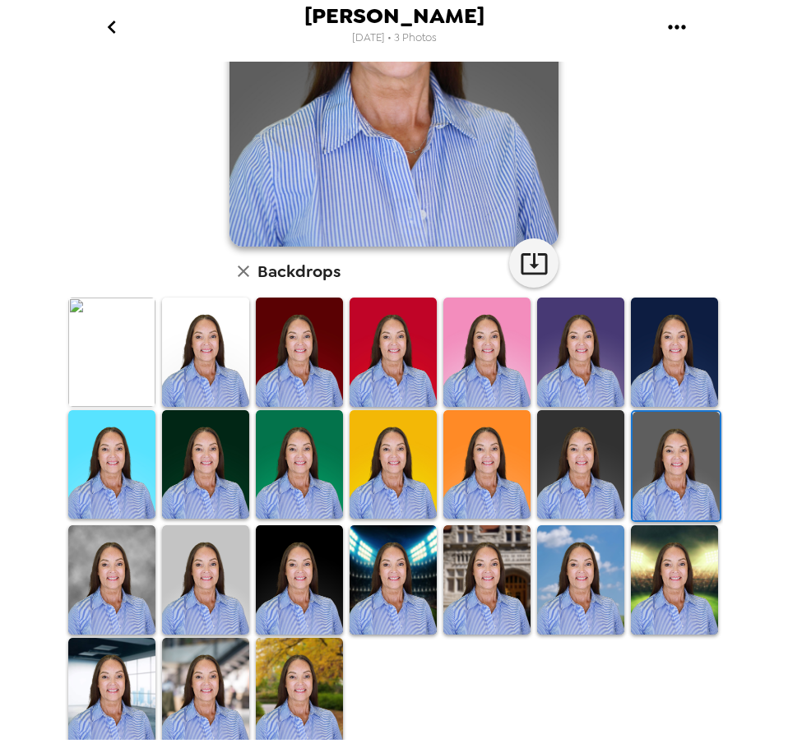
click at [191, 669] on img at bounding box center [205, 692] width 87 height 109
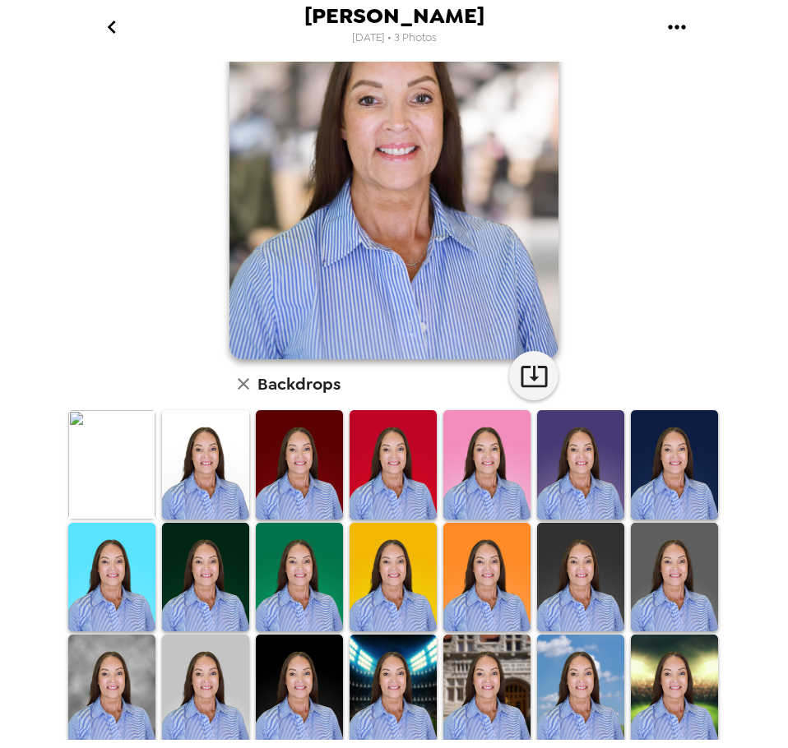
scroll to position [0, 0]
